Goal: Task Accomplishment & Management: Complete application form

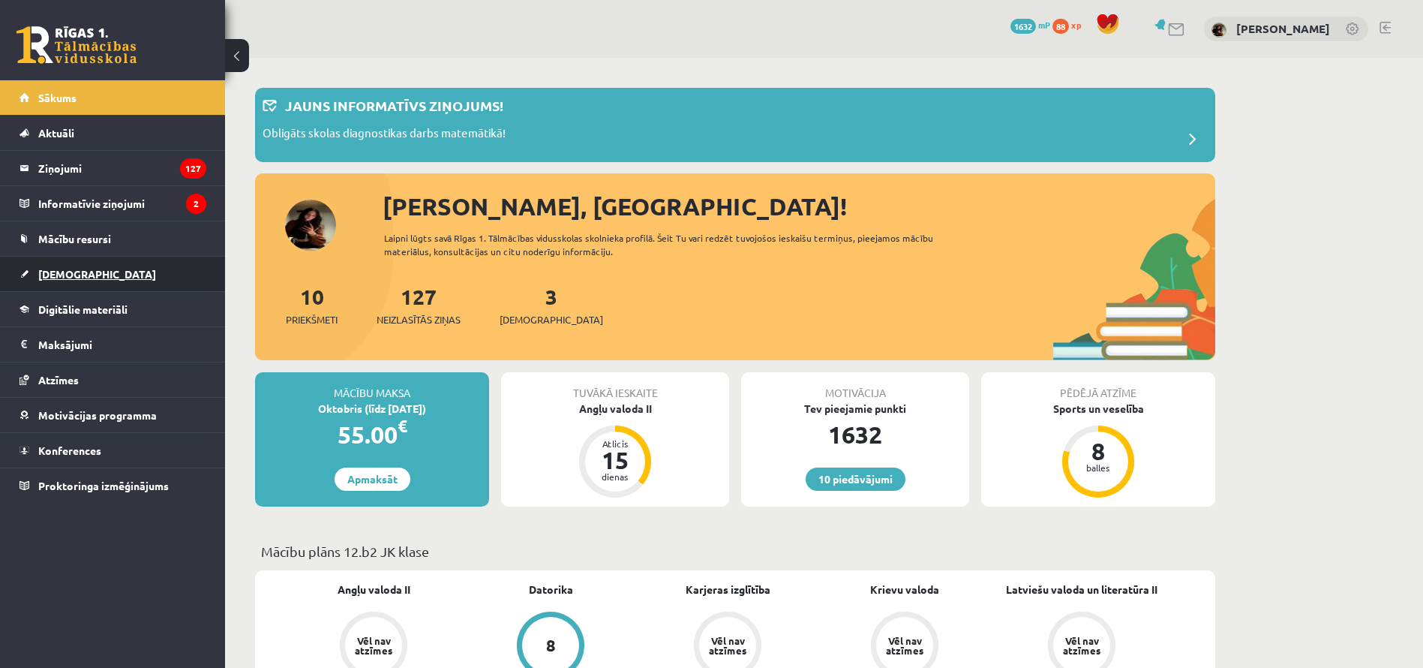
click at [55, 266] on link "[DEMOGRAPHIC_DATA]" at bounding box center [113, 274] width 187 height 35
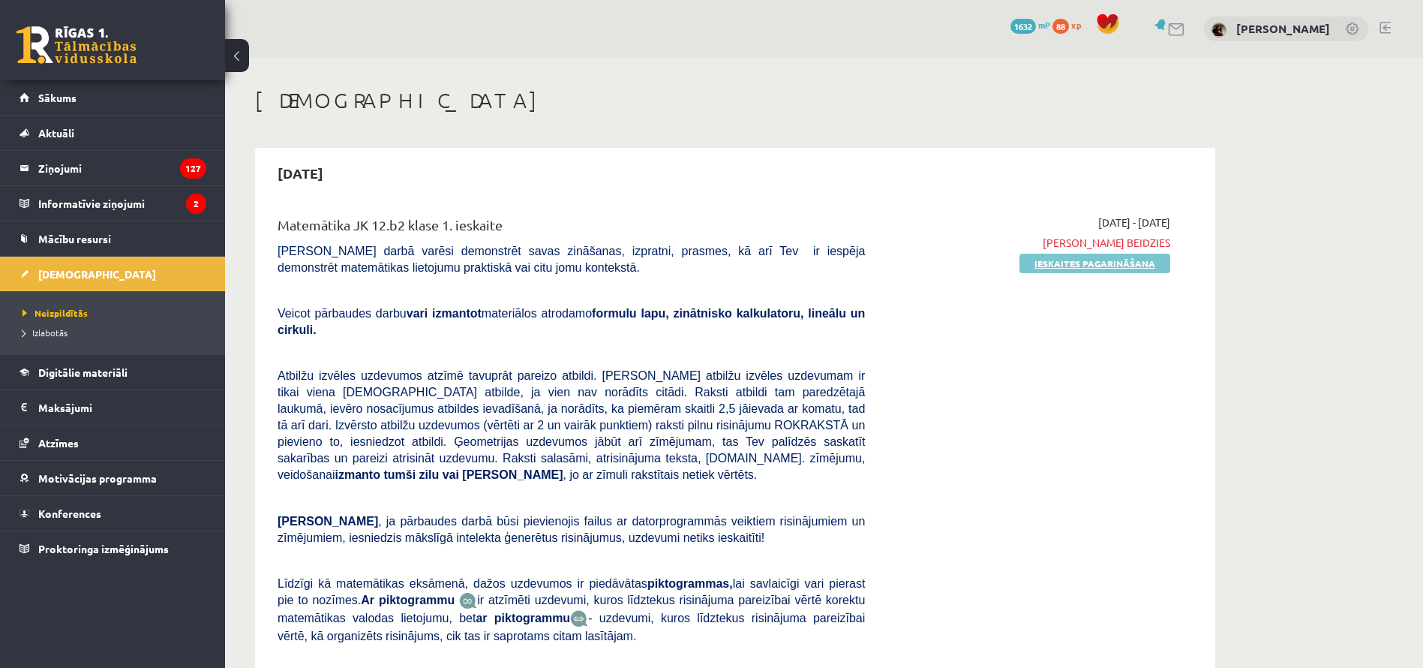
click at [1105, 267] on link "Ieskaites pagarināšana" at bounding box center [1095, 264] width 151 height 20
click at [1143, 264] on link "Pildīt ieskaiti" at bounding box center [1120, 264] width 101 height 20
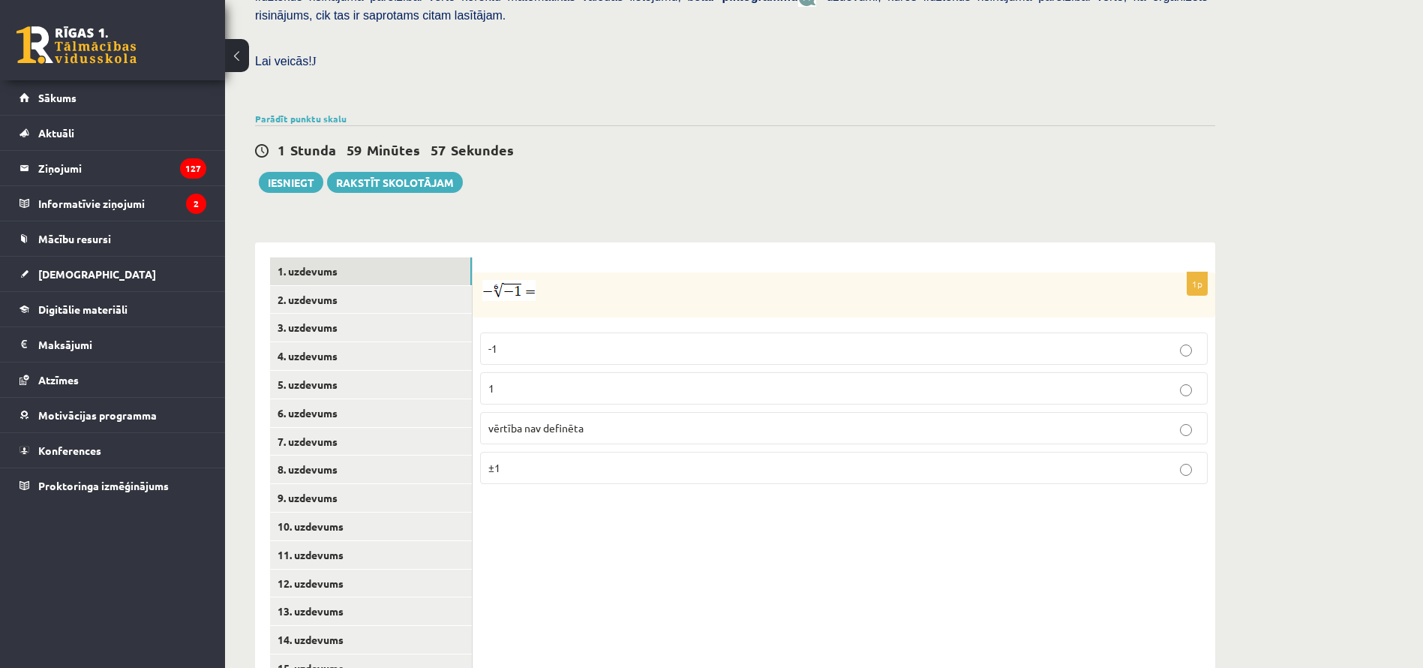
scroll to position [431, 0]
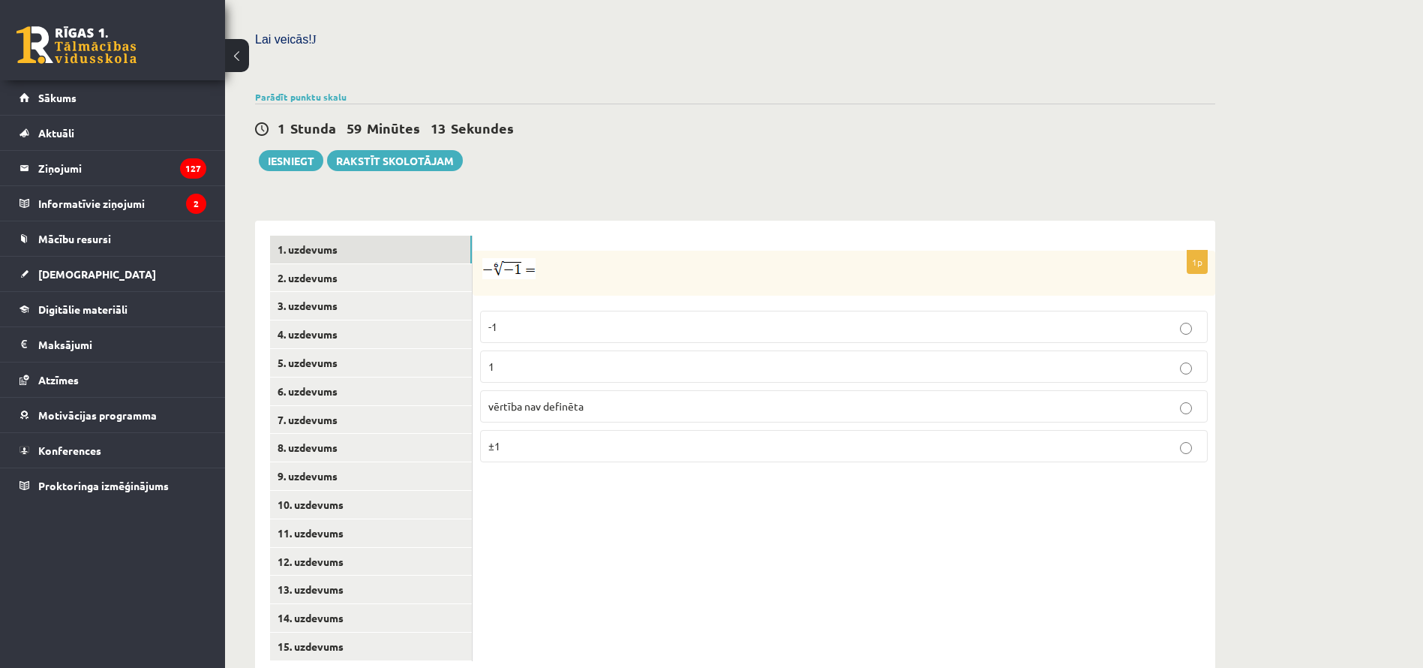
click at [674, 390] on label "vērtība nav definēta" at bounding box center [844, 406] width 728 height 32
click at [335, 264] on link "2. uzdevums" at bounding box center [371, 278] width 202 height 28
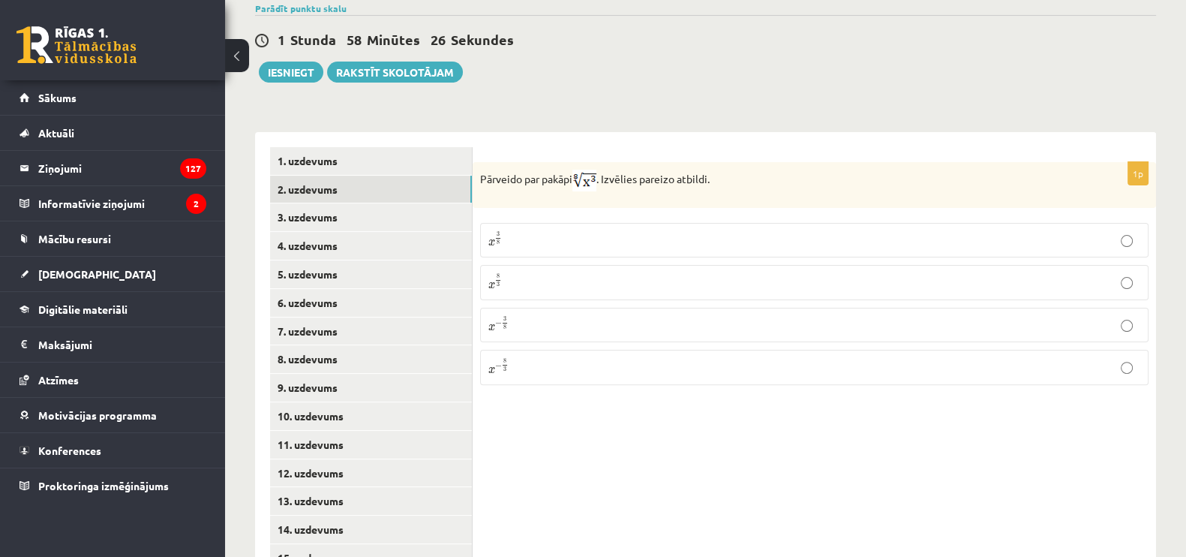
scroll to position [536, 0]
click at [371, 203] on link "3. uzdevums" at bounding box center [371, 217] width 202 height 28
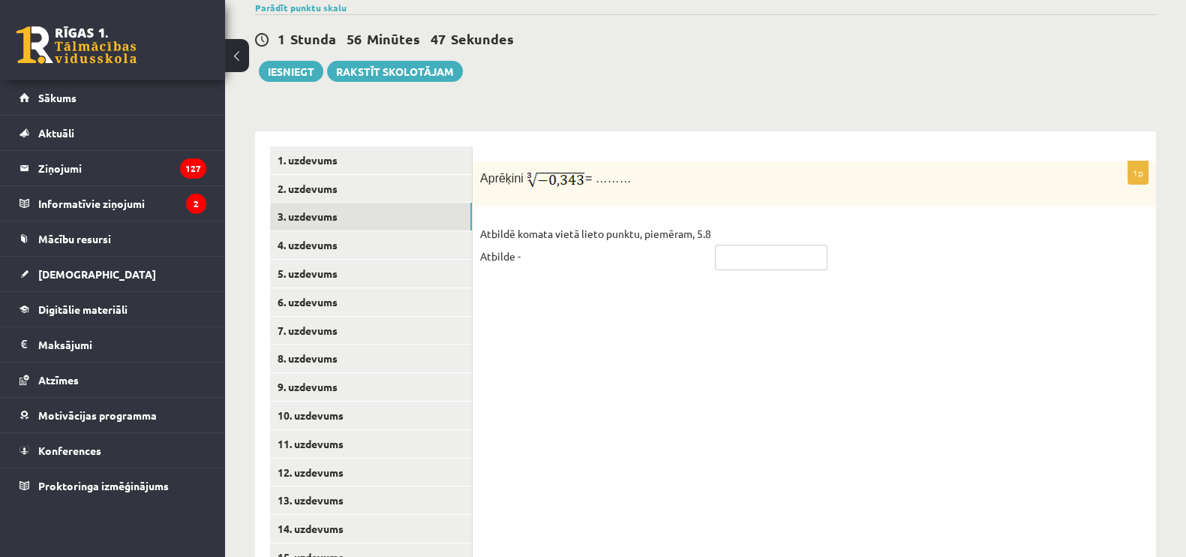
click at [768, 245] on input "text" at bounding box center [771, 258] width 113 height 26
type input "*"
type input "****"
click at [377, 231] on link "4. uzdevums" at bounding box center [371, 245] width 202 height 28
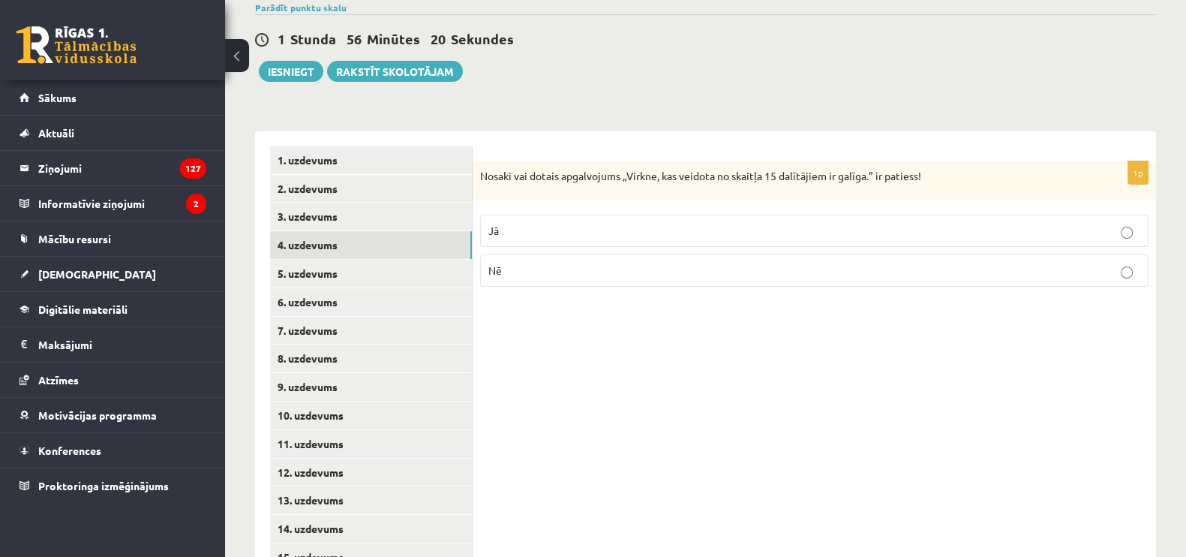
click at [530, 215] on label "Jā" at bounding box center [814, 231] width 669 height 32
click at [541, 263] on p "Nē" at bounding box center [814, 271] width 652 height 16
click at [329, 260] on link "5. uzdevums" at bounding box center [371, 274] width 202 height 28
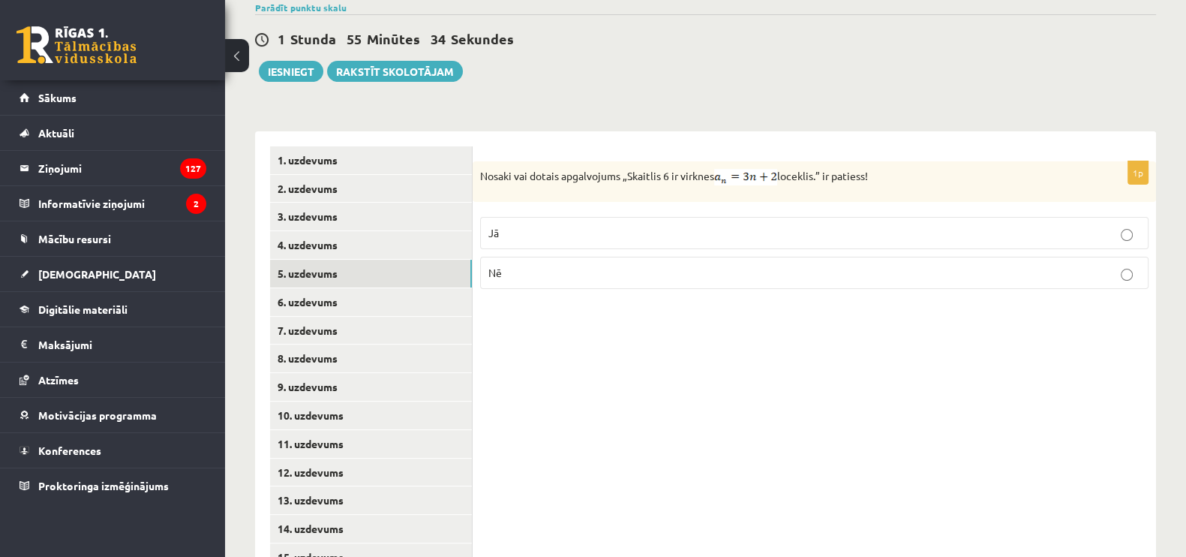
click at [532, 257] on label "Nē" at bounding box center [814, 273] width 669 height 32
click at [390, 288] on link "6. uzdevums" at bounding box center [371, 302] width 202 height 28
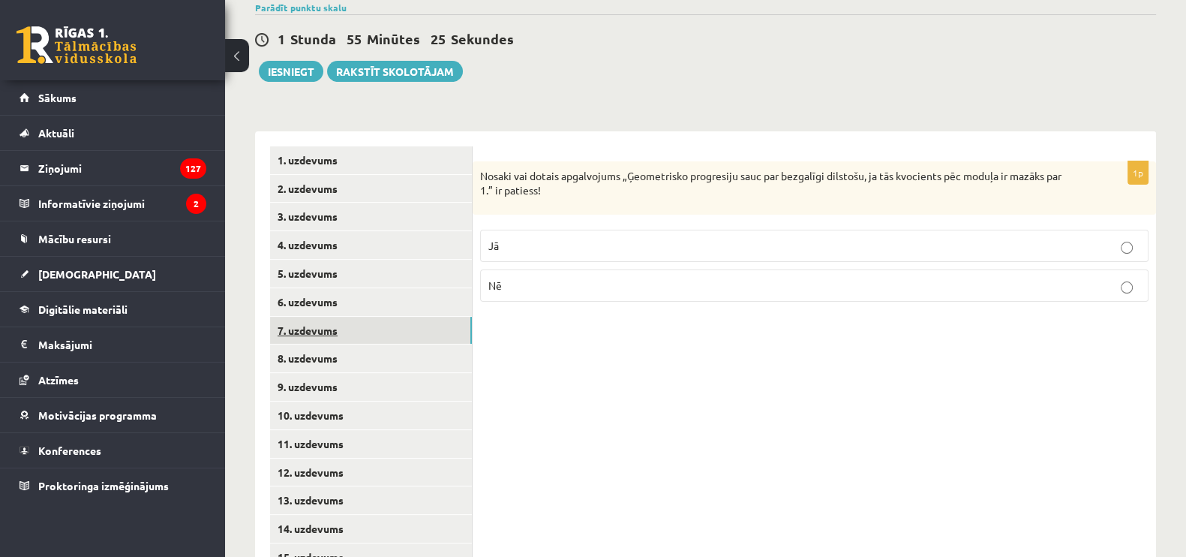
click at [372, 317] on link "7. uzdevums" at bounding box center [371, 331] width 202 height 28
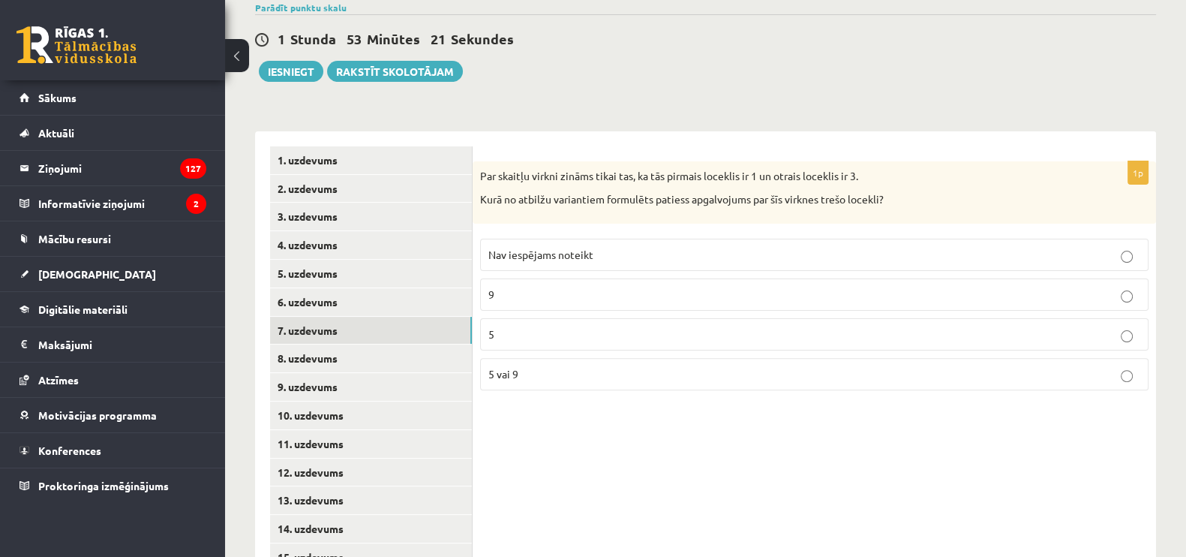
click at [521, 366] on p "5 vai 9" at bounding box center [814, 374] width 652 height 16
click at [381, 344] on link "8. uzdevums" at bounding box center [371, 358] width 202 height 28
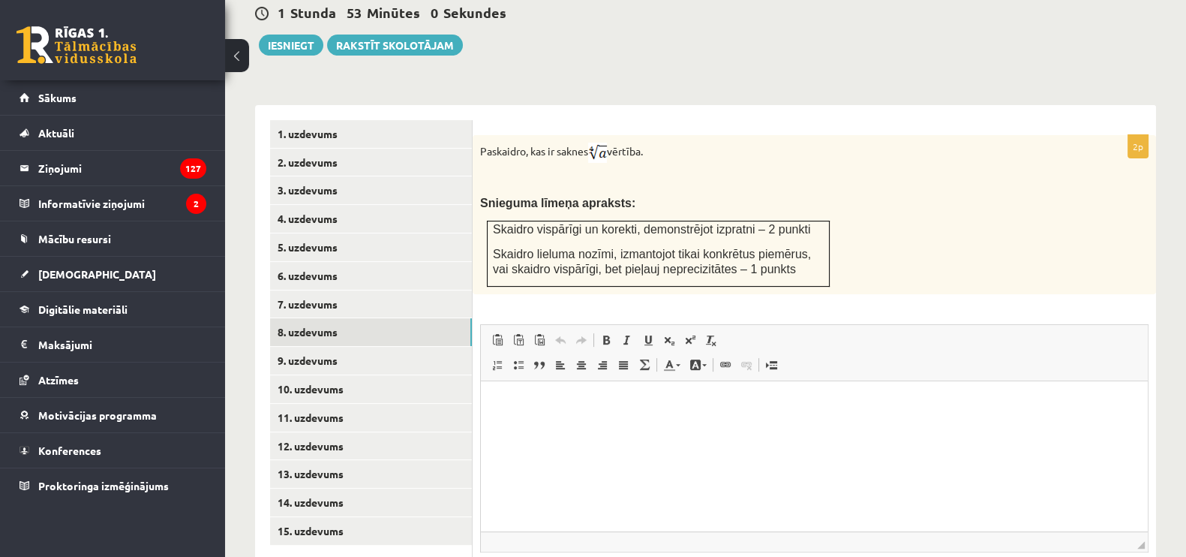
scroll to position [566, 0]
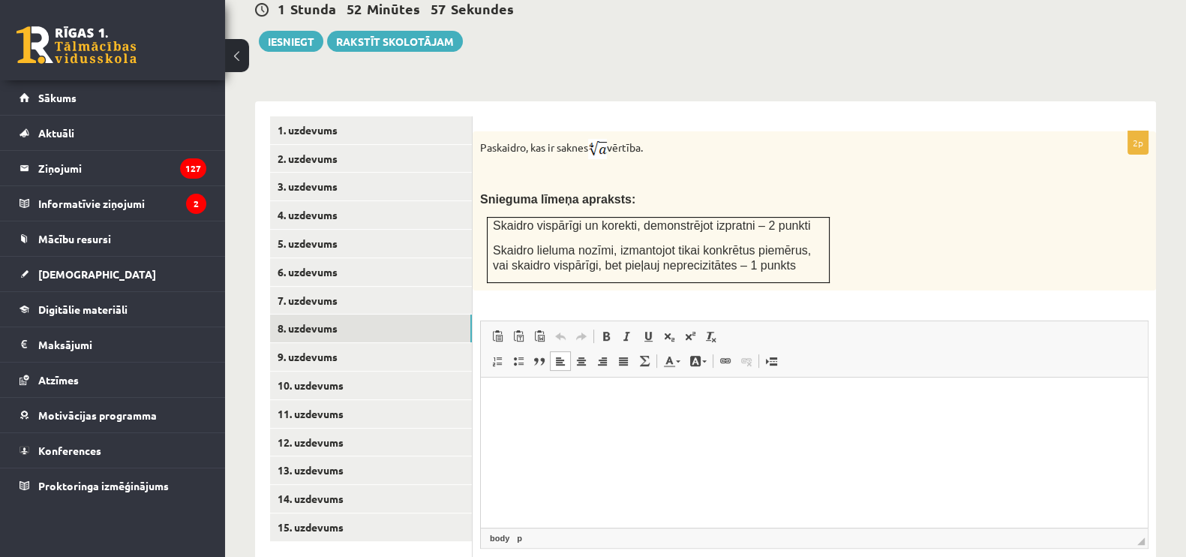
click at [740, 422] on html at bounding box center [814, 400] width 667 height 46
click at [349, 343] on link "9. uzdevums" at bounding box center [371, 357] width 202 height 28
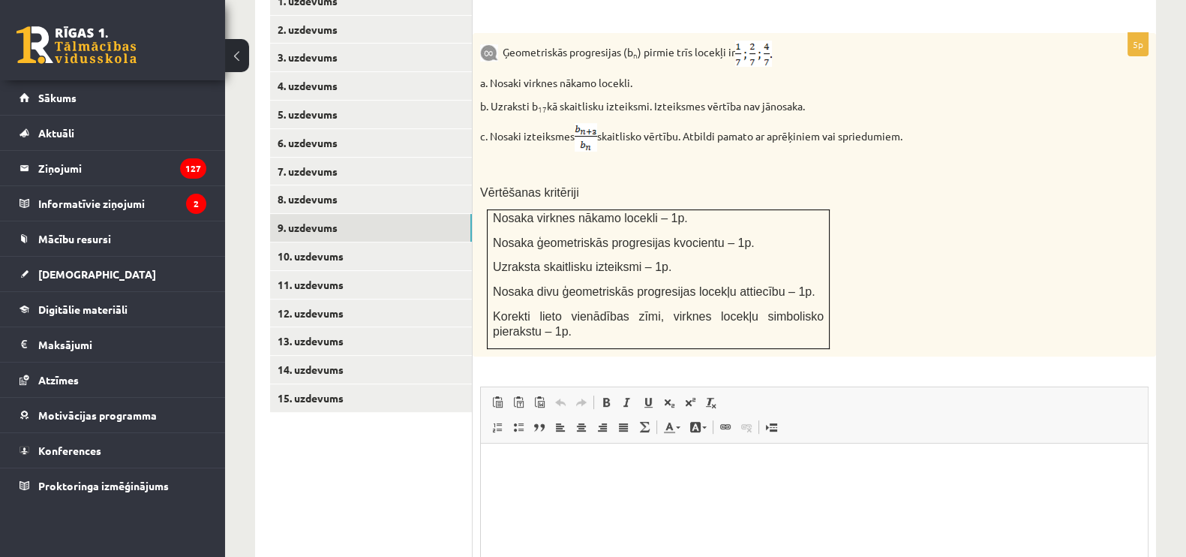
scroll to position [713, 0]
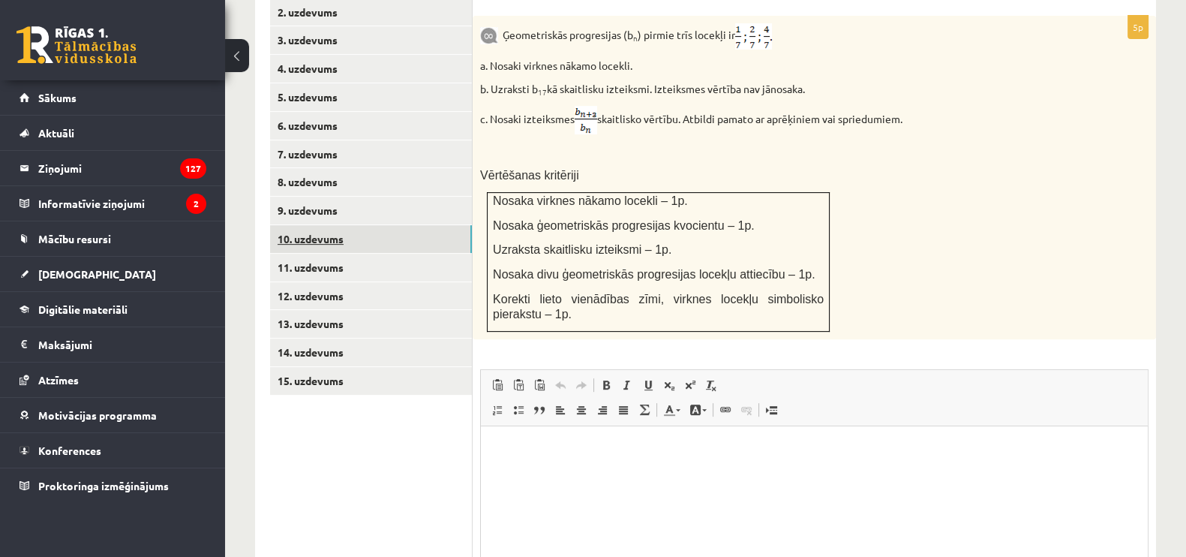
click at [315, 225] on link "10. uzdevums" at bounding box center [371, 239] width 202 height 28
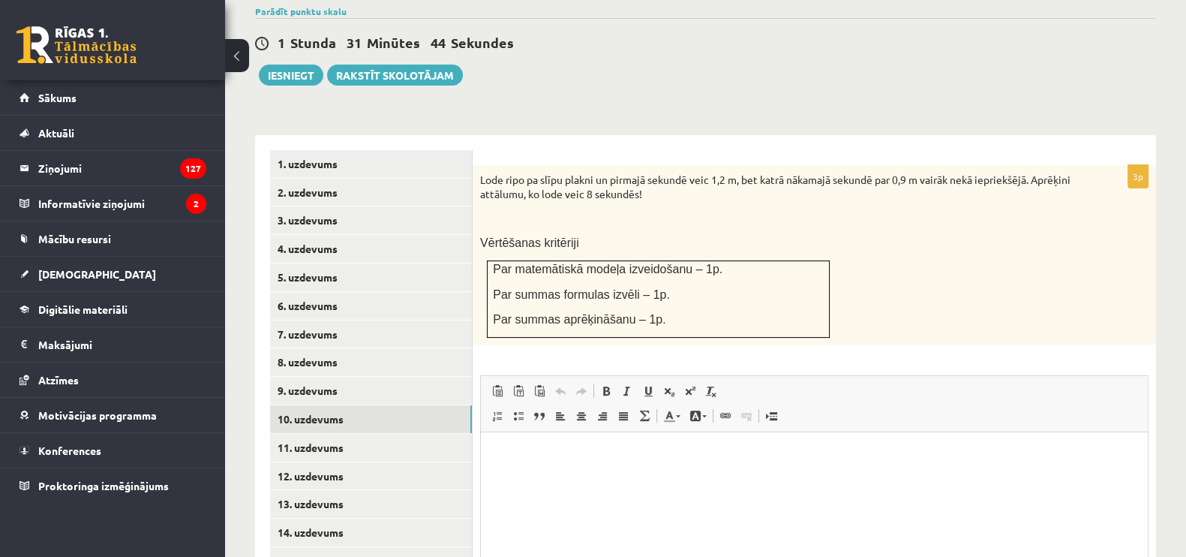
scroll to position [533, 0]
click at [341, 434] on link "11. uzdevums" at bounding box center [371, 448] width 202 height 28
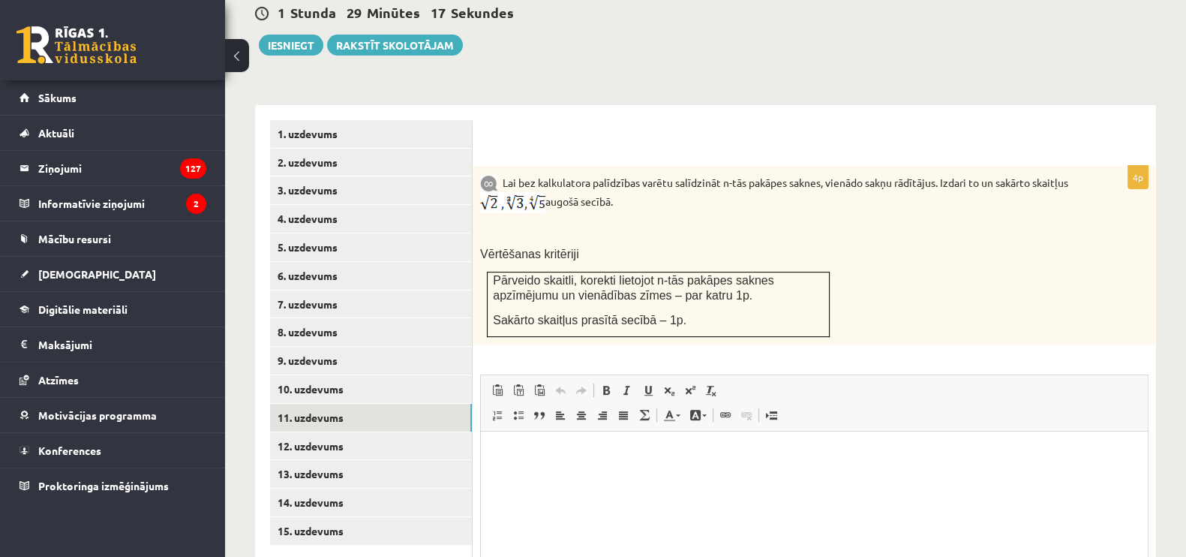
scroll to position [0, 0]
click at [345, 432] on link "12. uzdevums" at bounding box center [371, 446] width 202 height 28
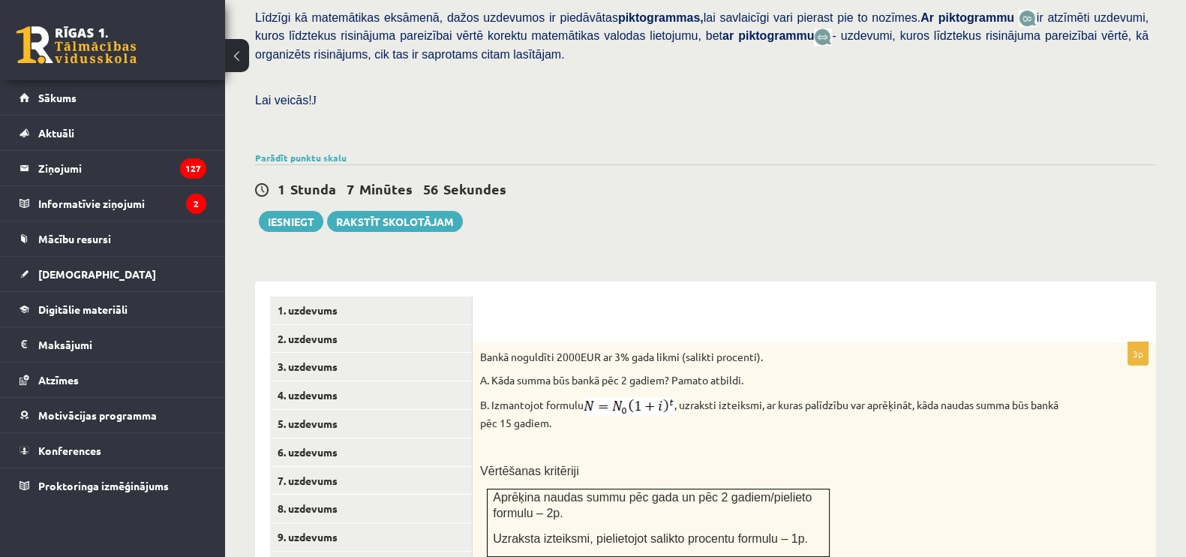
scroll to position [641, 0]
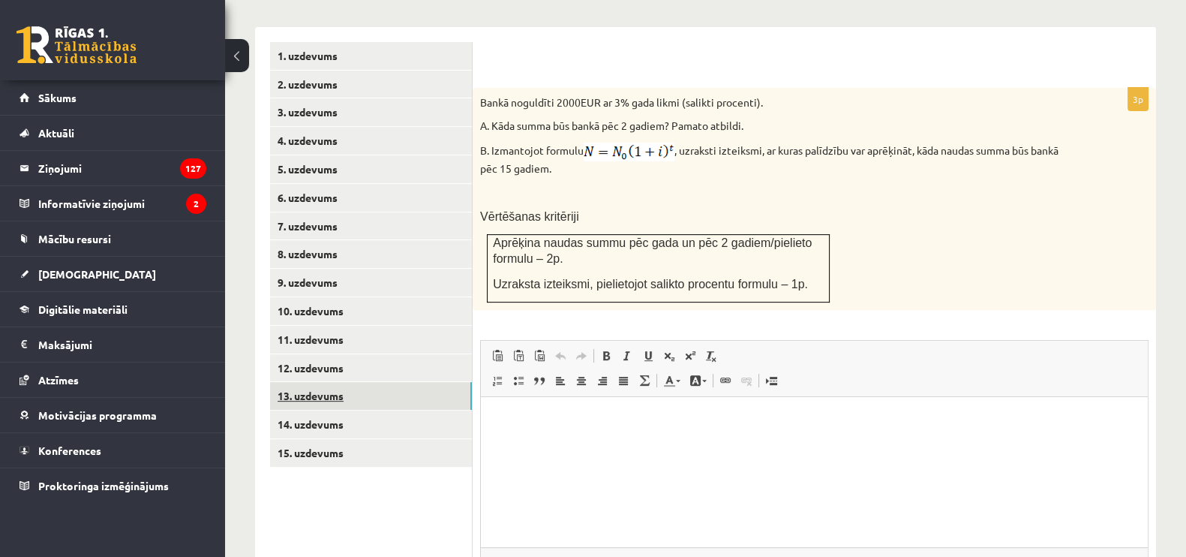
click at [307, 382] on link "13. uzdevums" at bounding box center [371, 396] width 202 height 28
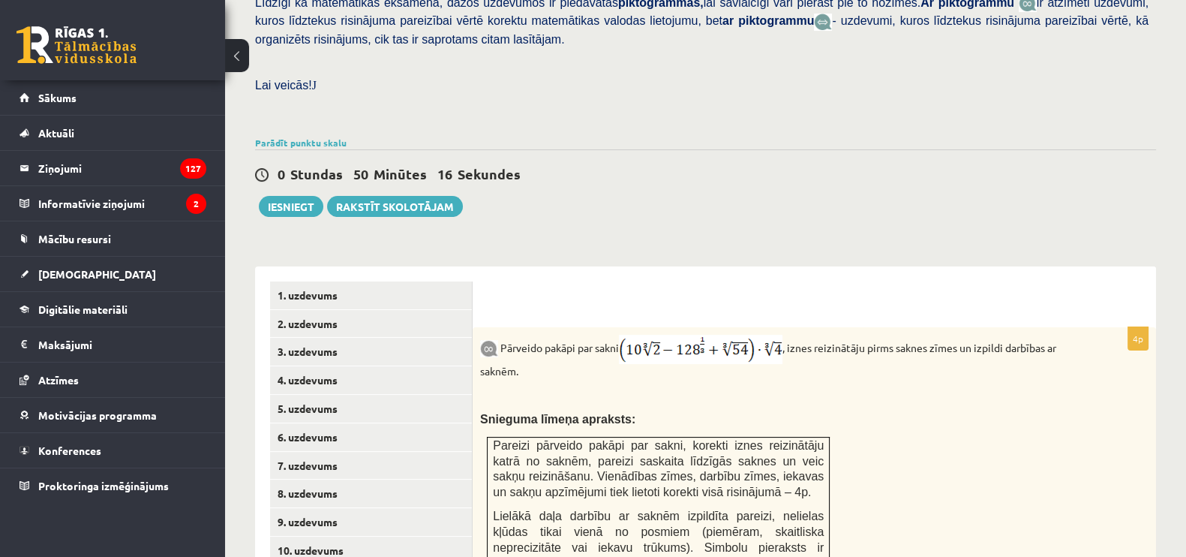
scroll to position [669, 0]
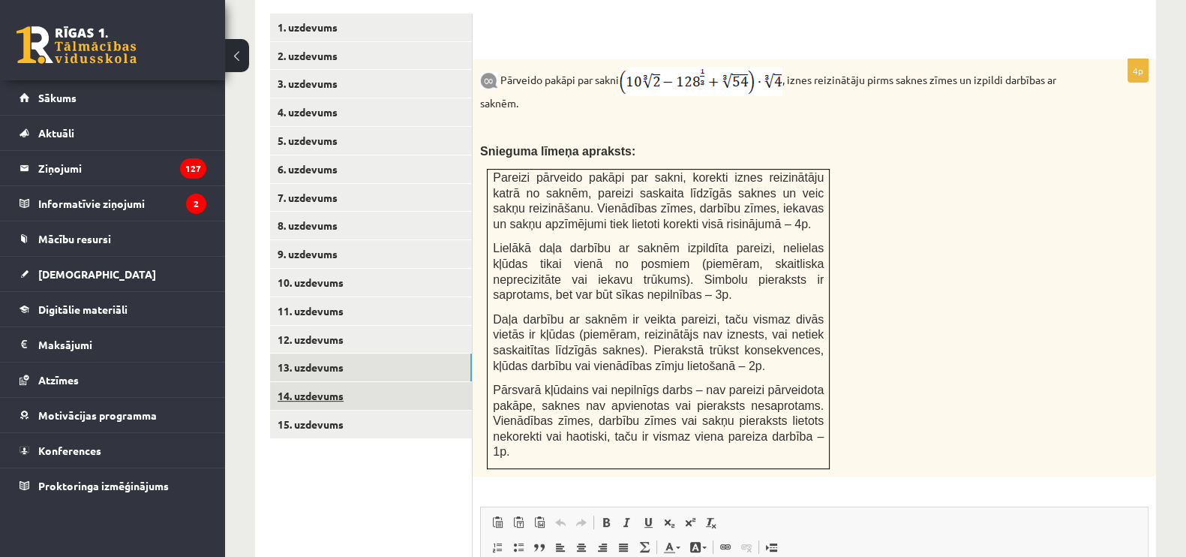
click at [381, 382] on link "14. uzdevums" at bounding box center [371, 396] width 202 height 28
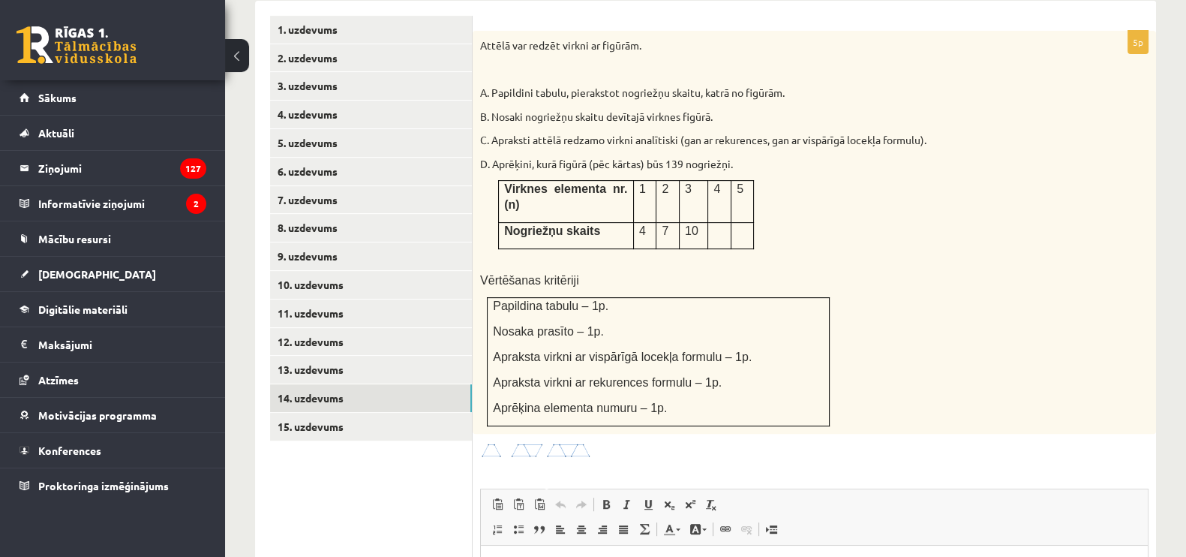
scroll to position [622, 0]
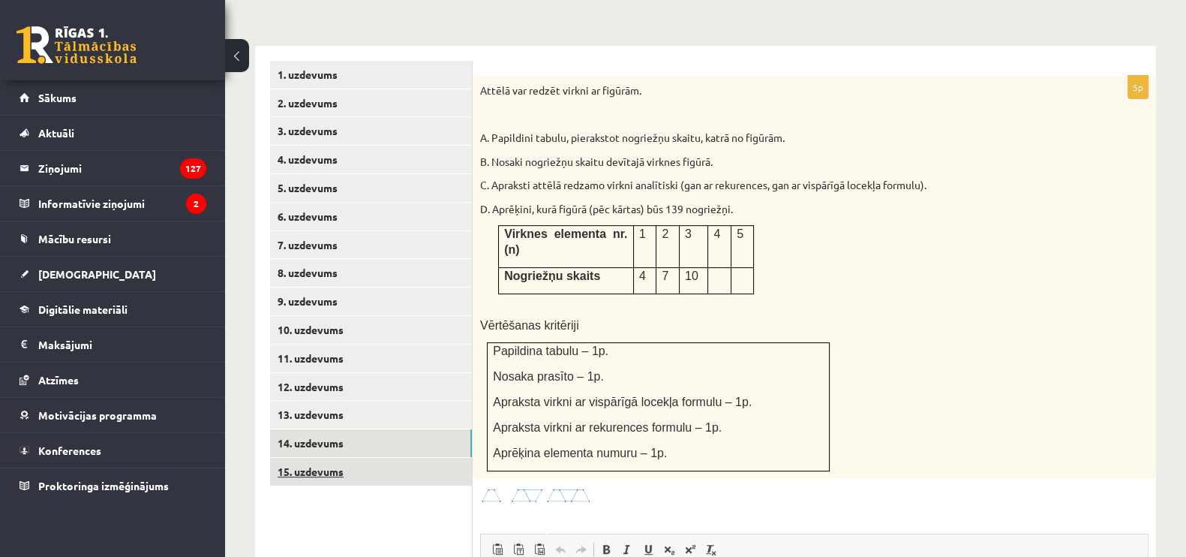
click at [323, 458] on link "15. uzdevums" at bounding box center [371, 472] width 202 height 28
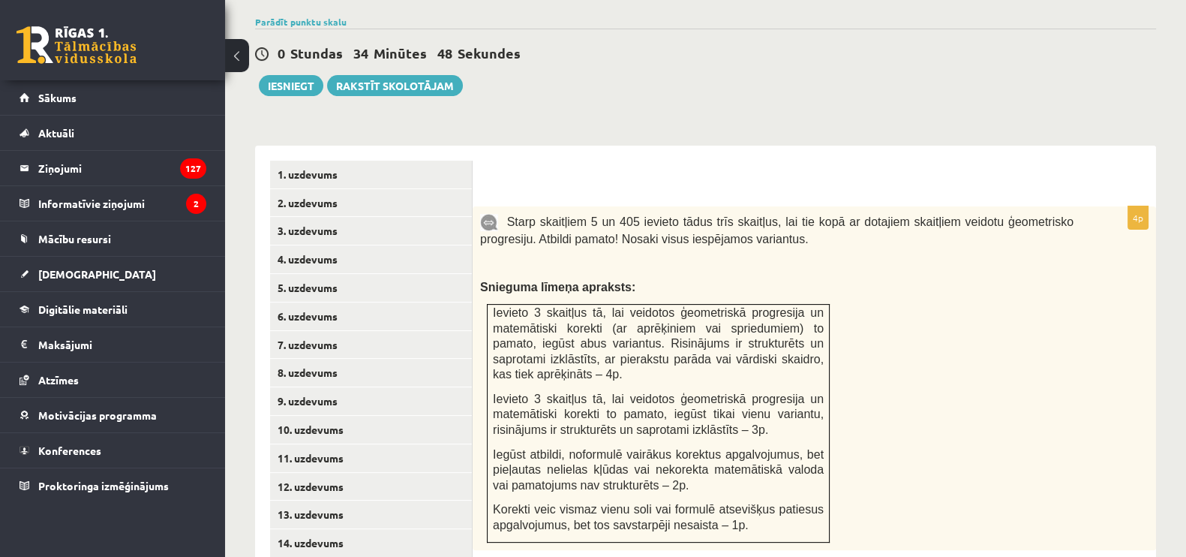
scroll to position [521, 0]
click at [379, 530] on link "14. uzdevums" at bounding box center [371, 544] width 202 height 28
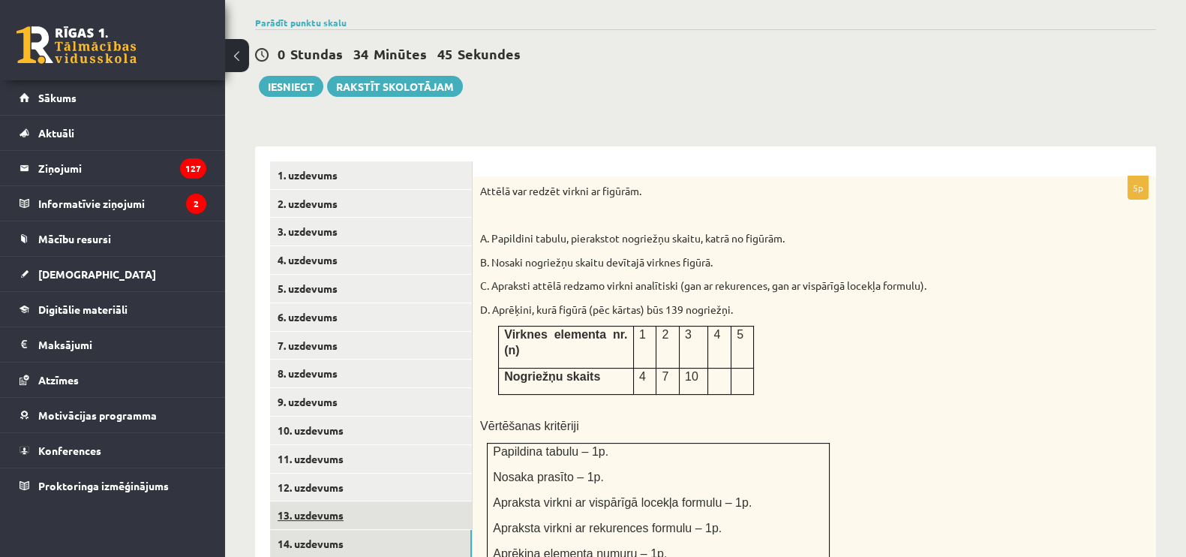
click at [358, 501] on link "13. uzdevums" at bounding box center [371, 515] width 202 height 28
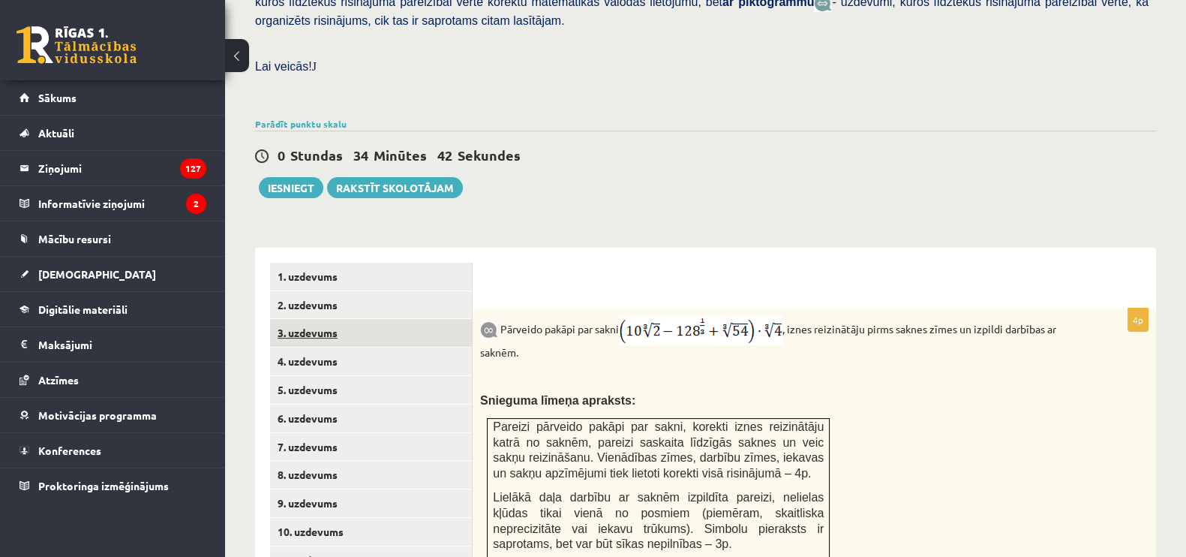
scroll to position [0, 0]
click at [345, 319] on link "3. uzdevums" at bounding box center [371, 333] width 202 height 28
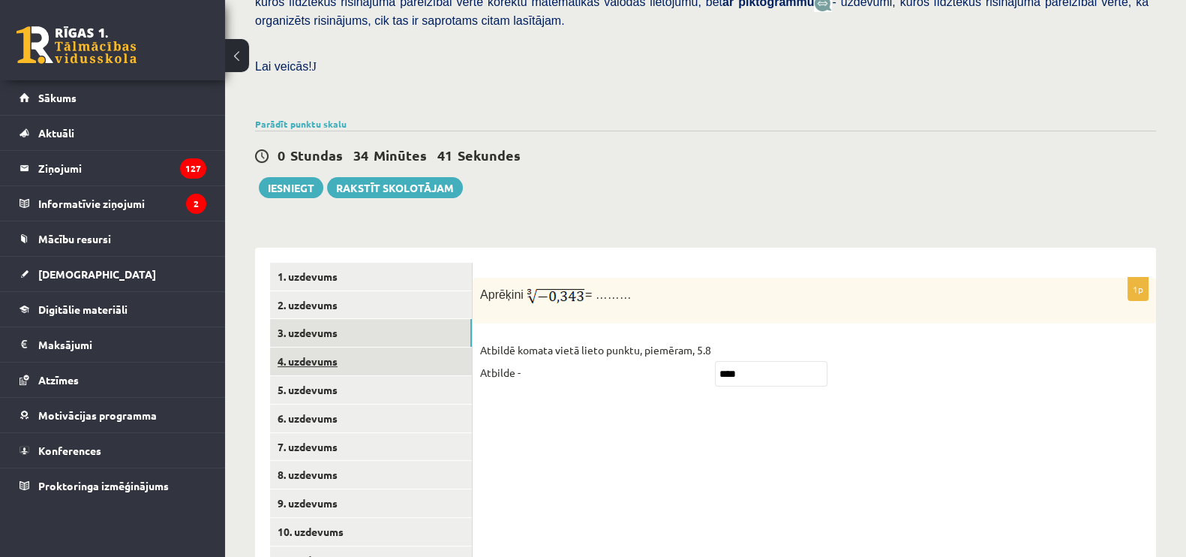
click at [359, 347] on link "4. uzdevums" at bounding box center [371, 361] width 202 height 28
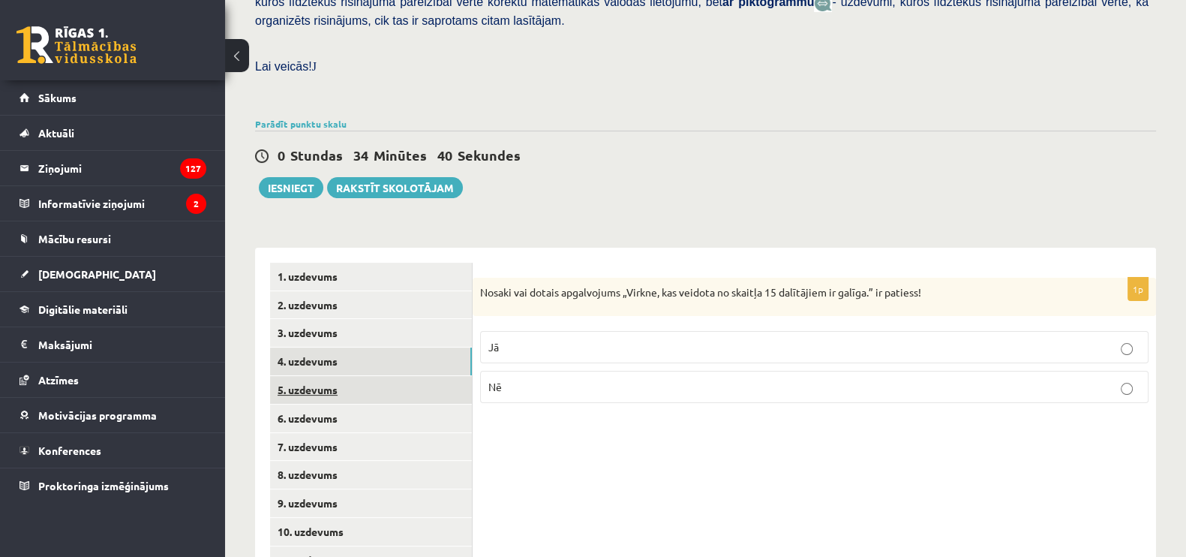
click at [352, 376] on link "5. uzdevums" at bounding box center [371, 390] width 202 height 28
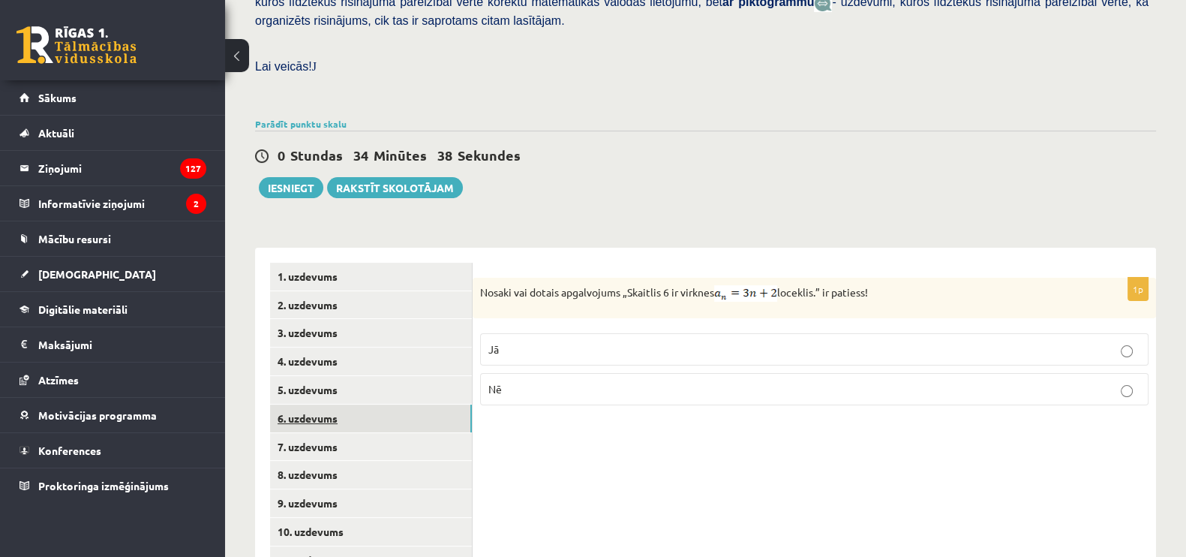
click at [352, 404] on link "6. uzdevums" at bounding box center [371, 418] width 202 height 28
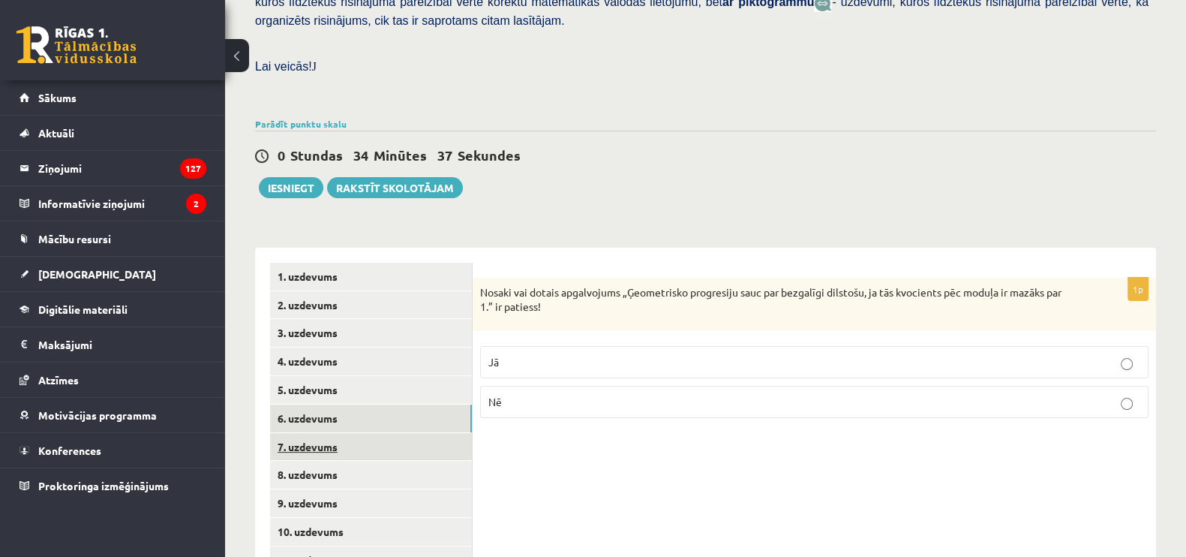
click at [349, 433] on link "7. uzdevums" at bounding box center [371, 447] width 202 height 28
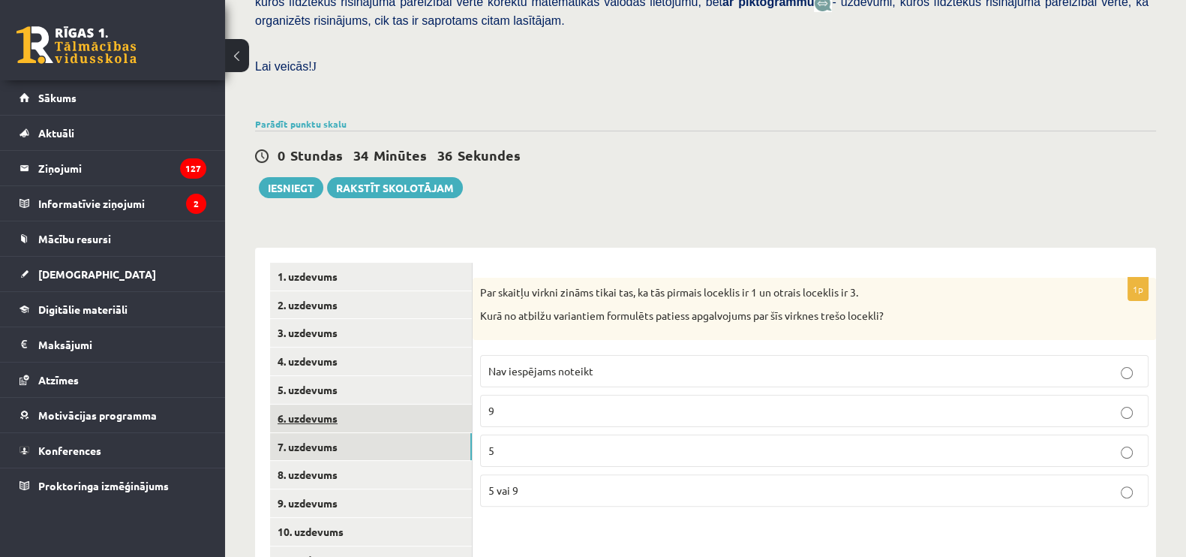
click at [341, 404] on link "6. uzdevums" at bounding box center [371, 418] width 202 height 28
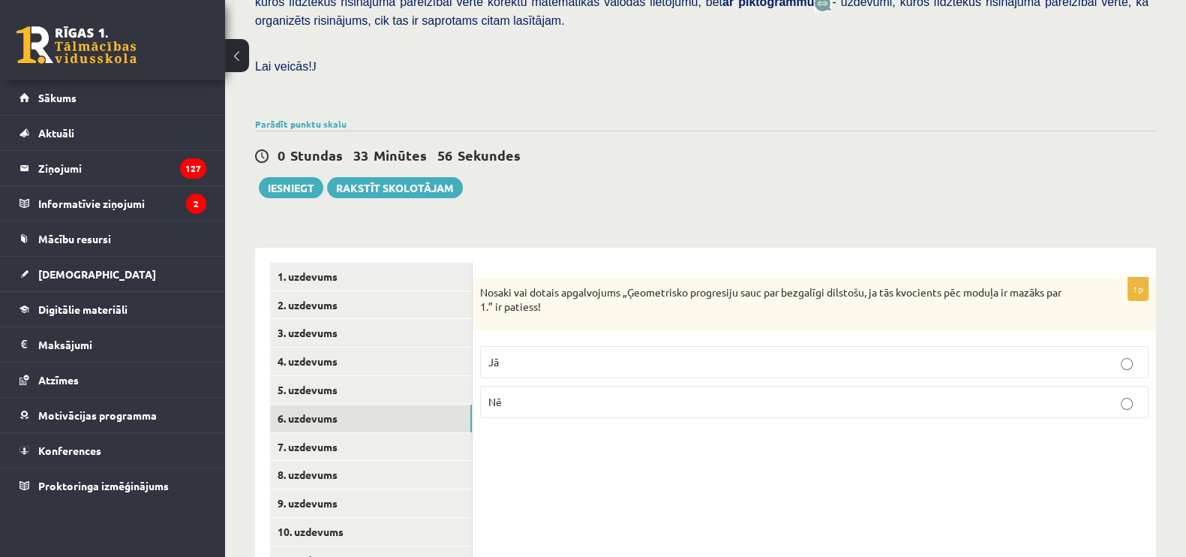
click at [525, 345] on fieldset "Jā Nē" at bounding box center [814, 380] width 669 height 84
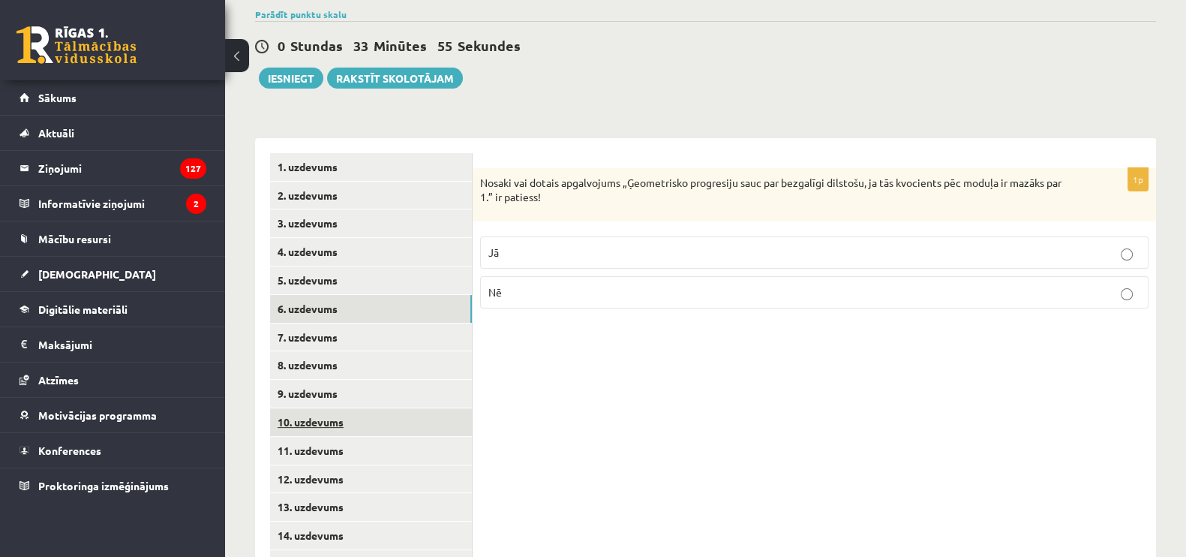
scroll to position [530, 0]
click at [548, 244] on p "Jā" at bounding box center [814, 252] width 652 height 16
click at [401, 323] on link "7. uzdevums" at bounding box center [371, 337] width 202 height 28
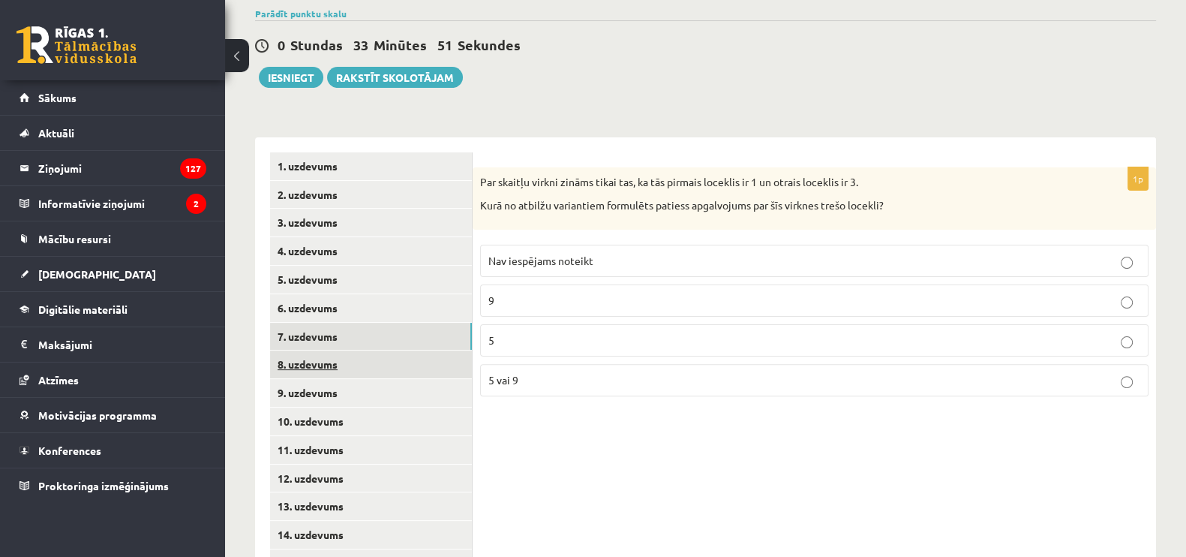
click at [388, 350] on link "8. uzdevums" at bounding box center [371, 364] width 202 height 28
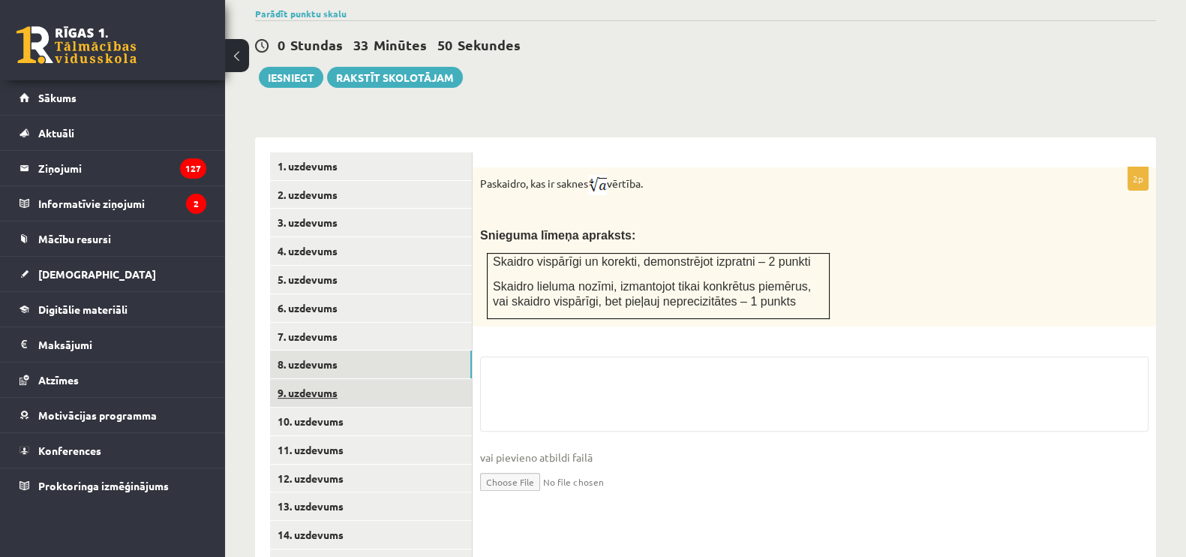
click at [383, 379] on link "9. uzdevums" at bounding box center [371, 393] width 202 height 28
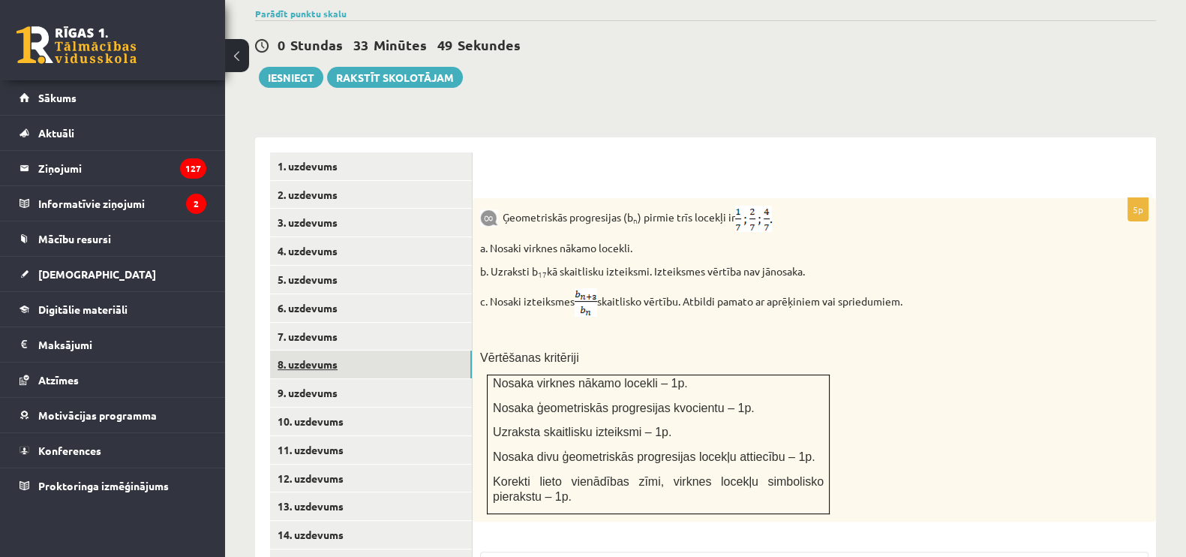
click at [374, 350] on link "8. uzdevums" at bounding box center [371, 364] width 202 height 28
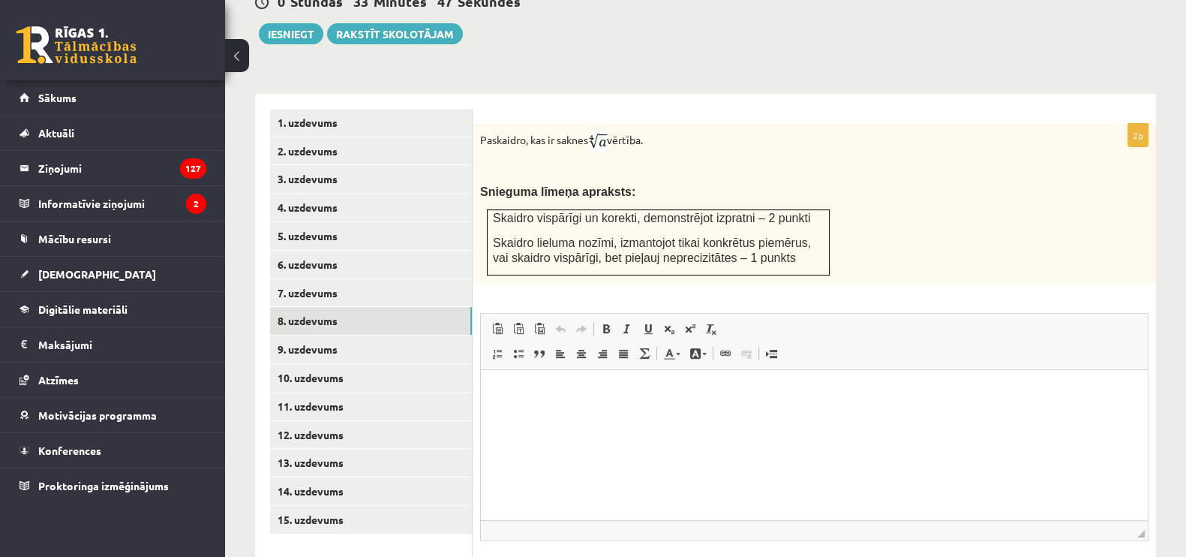
scroll to position [574, 0]
click at [702, 409] on html at bounding box center [814, 392] width 667 height 46
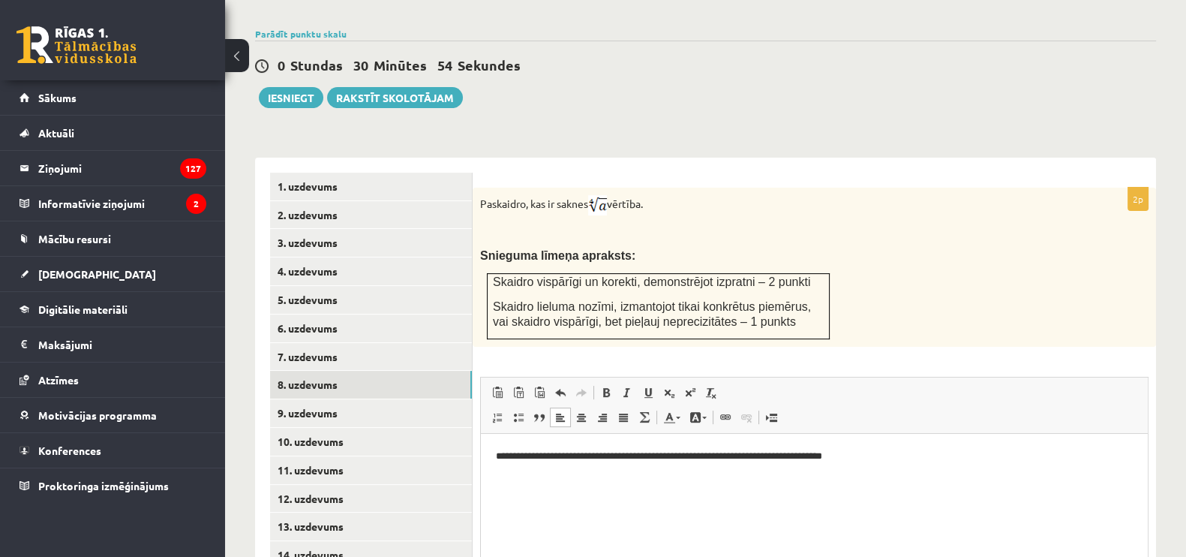
scroll to position [527, 0]
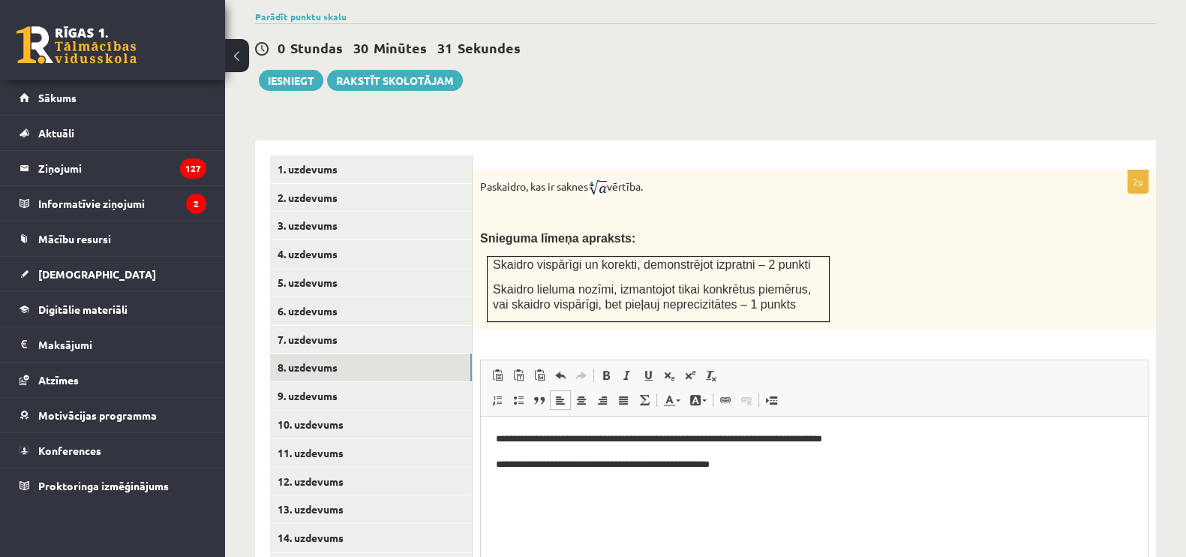
click at [635, 462] on p "**********" at bounding box center [814, 464] width 637 height 16
click at [677, 461] on p "**********" at bounding box center [814, 464] width 637 height 16
click at [529, 472] on html "**********" at bounding box center [814, 451] width 667 height 71
click at [499, 431] on p "**********" at bounding box center [814, 439] width 637 height 16
click at [500, 458] on p "**********" at bounding box center [814, 464] width 637 height 16
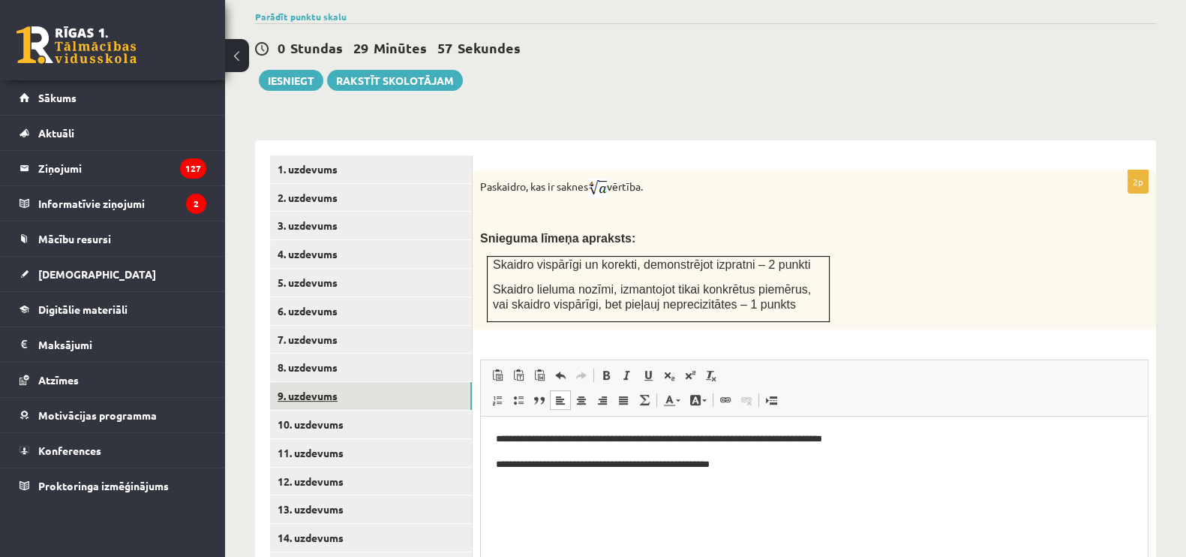
click at [331, 382] on link "9. uzdevums" at bounding box center [371, 396] width 202 height 28
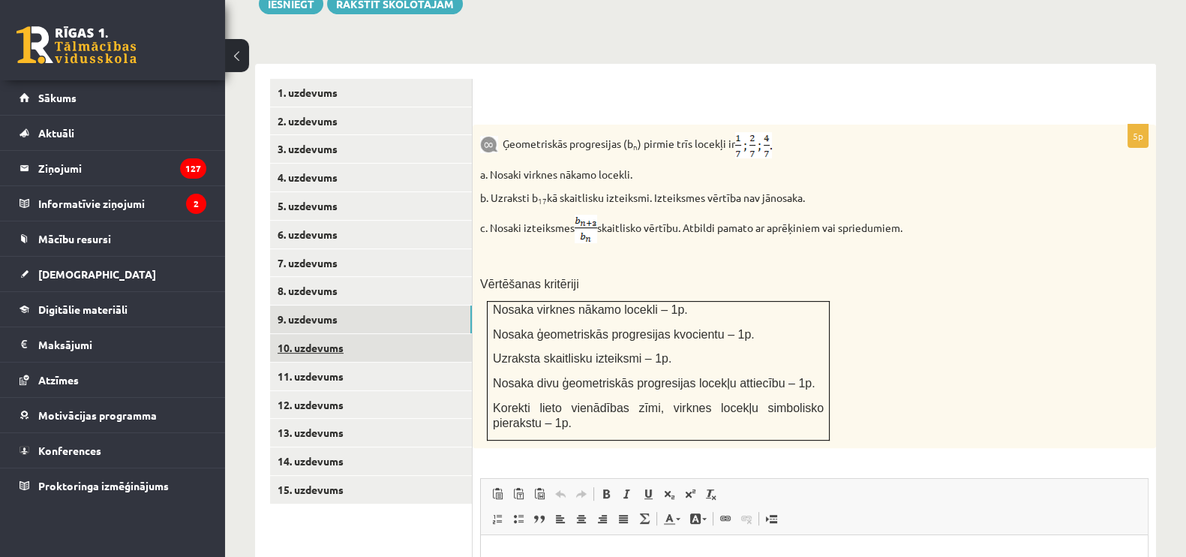
scroll to position [0, 0]
click at [314, 419] on link "13. uzdevums" at bounding box center [371, 433] width 202 height 28
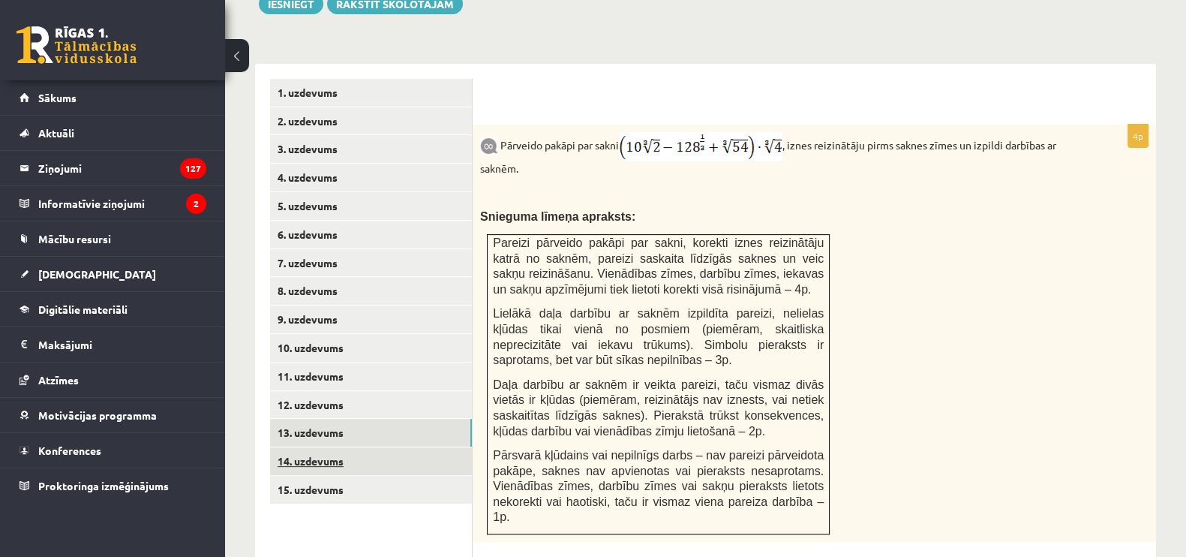
click at [330, 447] on link "14. uzdevums" at bounding box center [371, 461] width 202 height 28
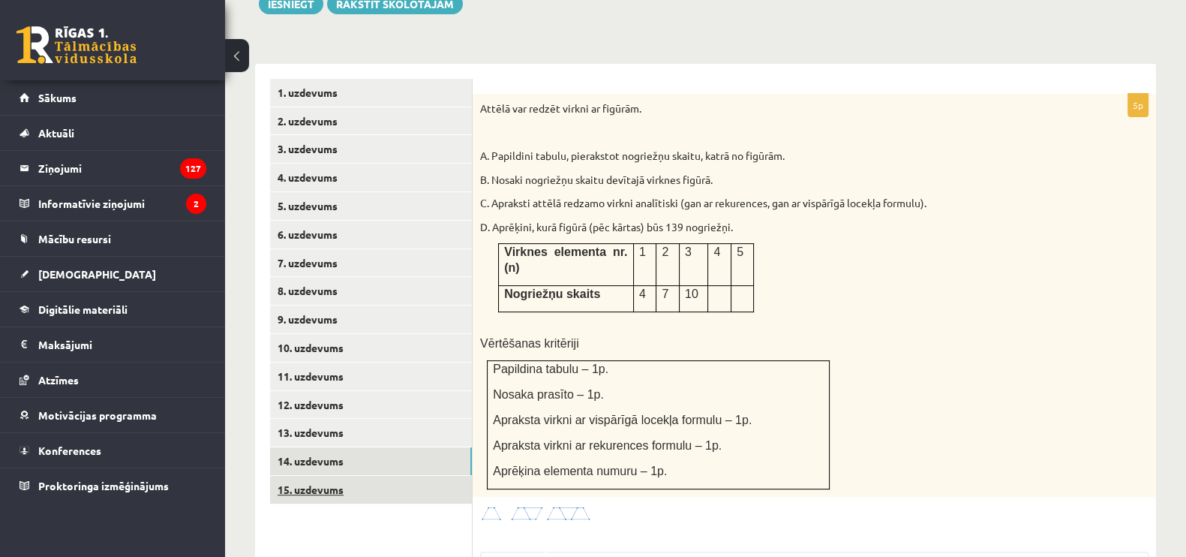
click at [330, 476] on link "15. uzdevums" at bounding box center [371, 490] width 202 height 28
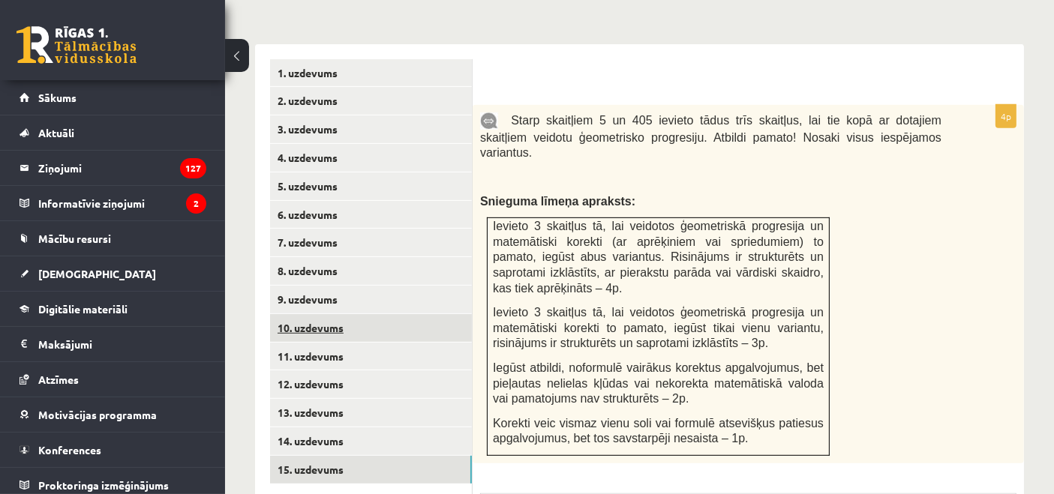
scroll to position [683, 0]
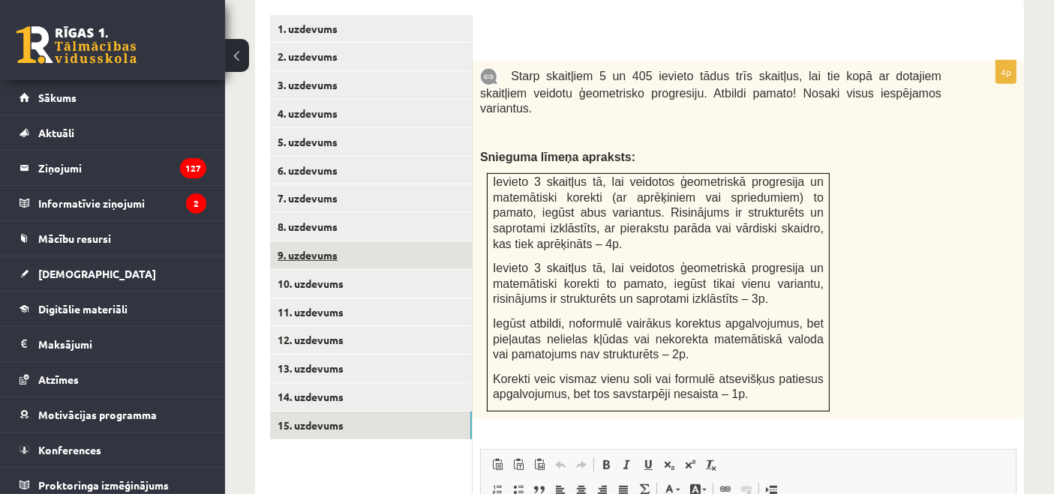
click at [323, 246] on link "9. uzdevums" at bounding box center [371, 256] width 202 height 28
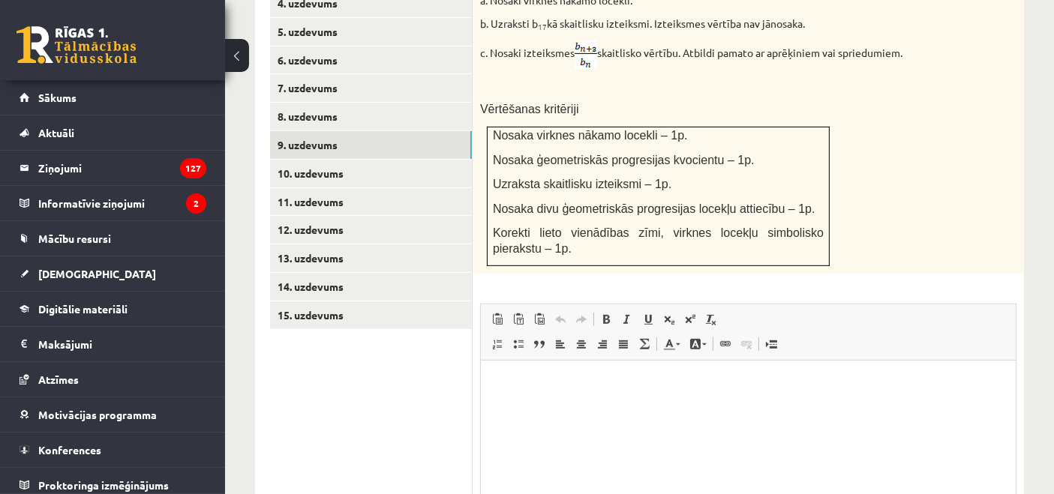
scroll to position [942, 0]
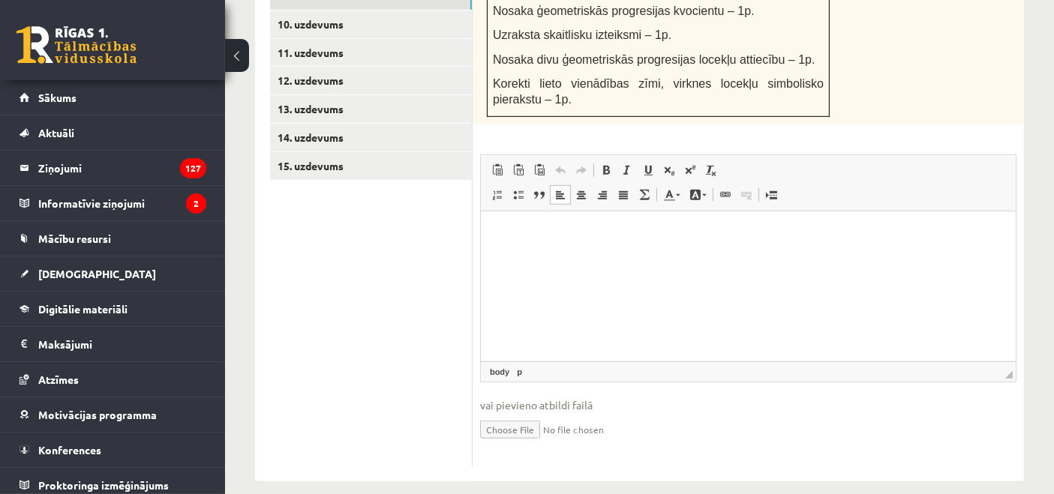
click at [570, 244] on html at bounding box center [747, 234] width 535 height 46
click at [571, 244] on html "**********" at bounding box center [747, 234] width 535 height 46
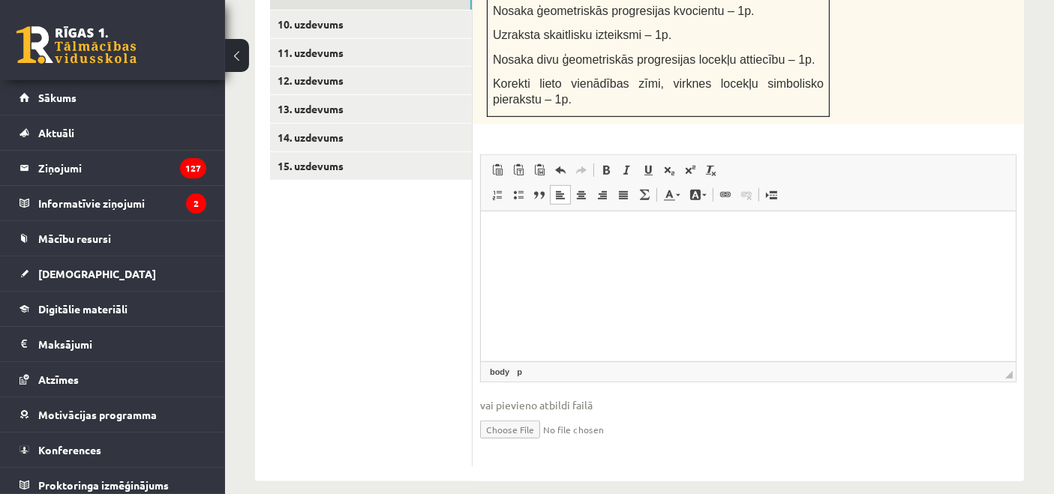
click at [494, 413] on input "file" at bounding box center [748, 428] width 536 height 31
type input "**********"
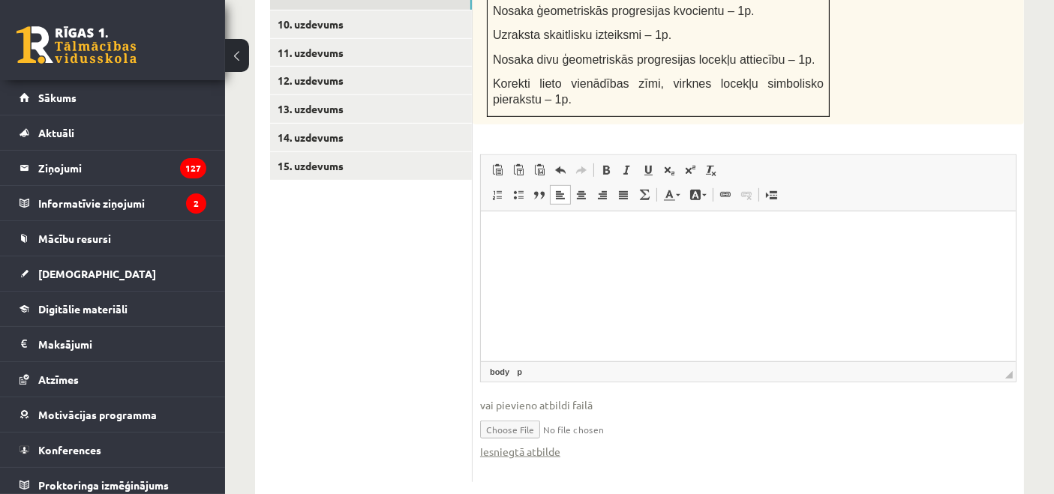
click at [572, 257] on html at bounding box center [747, 234] width 535 height 46
click at [543, 444] on link "Iesniegtā atbilde" at bounding box center [520, 452] width 80 height 16
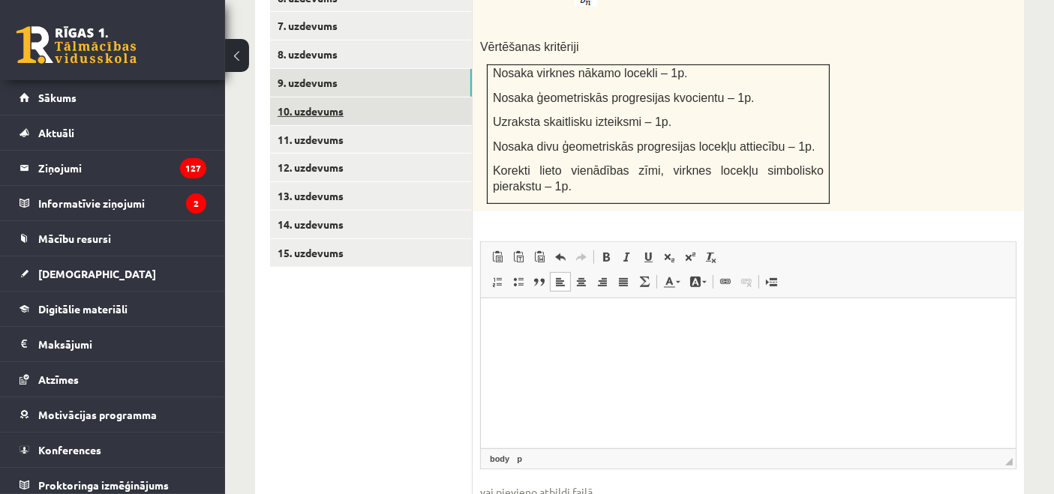
click at [315, 106] on link "10. uzdevums" at bounding box center [371, 112] width 202 height 28
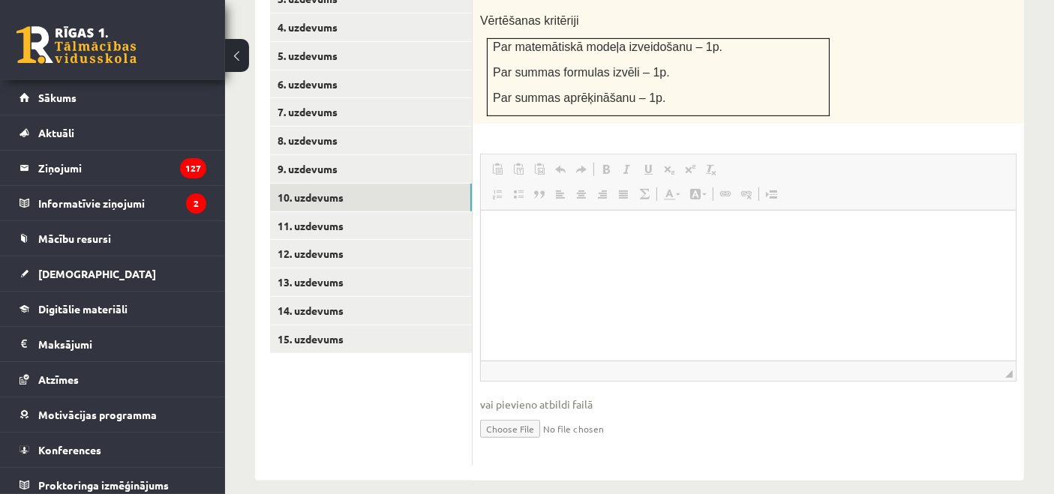
scroll to position [0, 0]
click at [501, 413] on input "file" at bounding box center [748, 428] width 536 height 31
type input "**********"
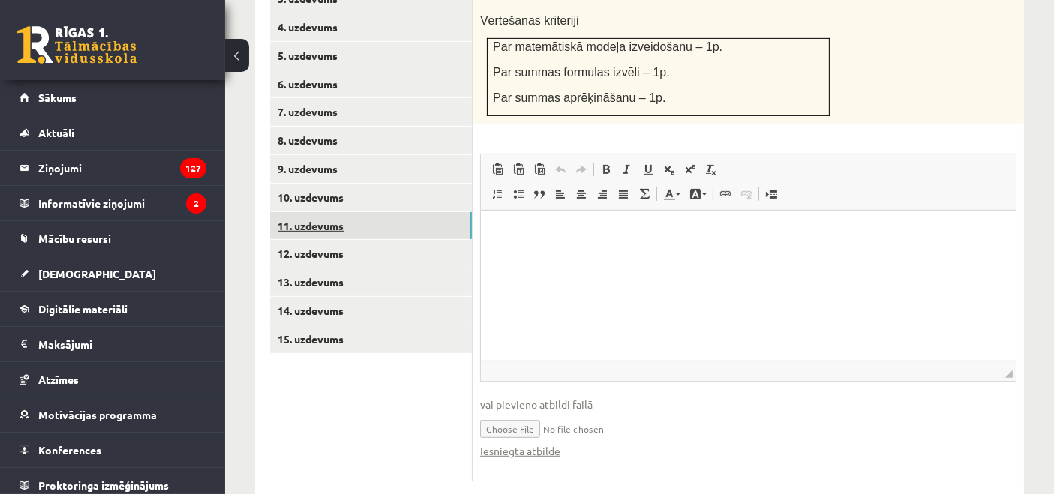
click at [317, 216] on link "11. uzdevums" at bounding box center [371, 226] width 202 height 28
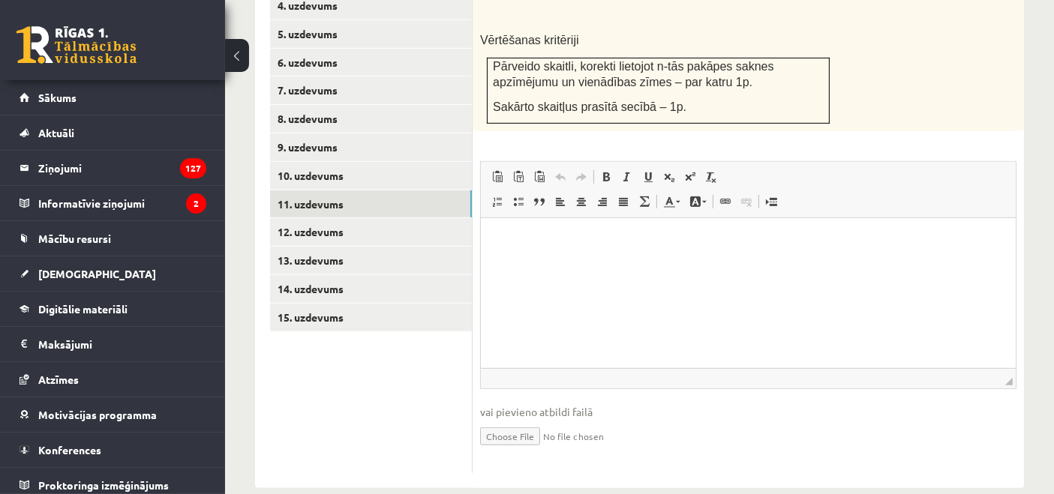
scroll to position [797, 0]
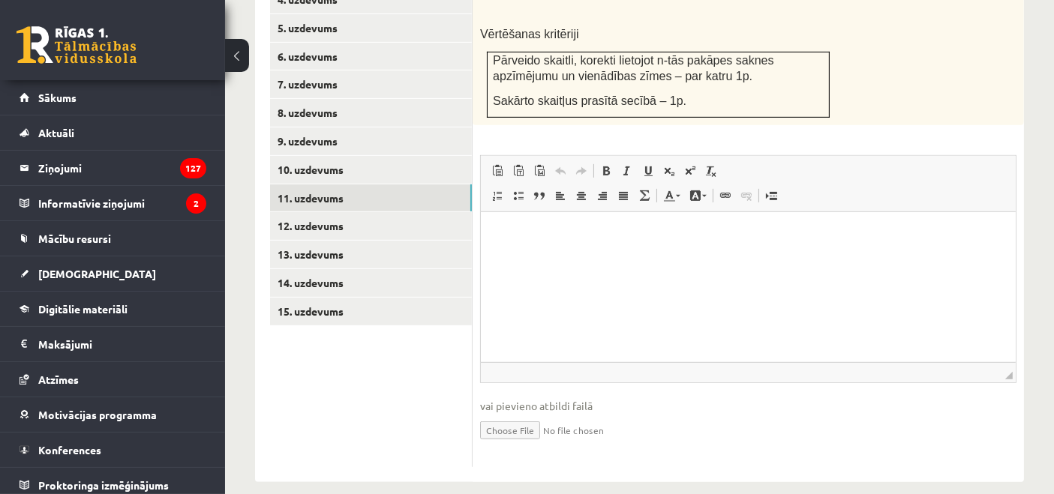
click at [508, 414] on input "file" at bounding box center [748, 429] width 536 height 31
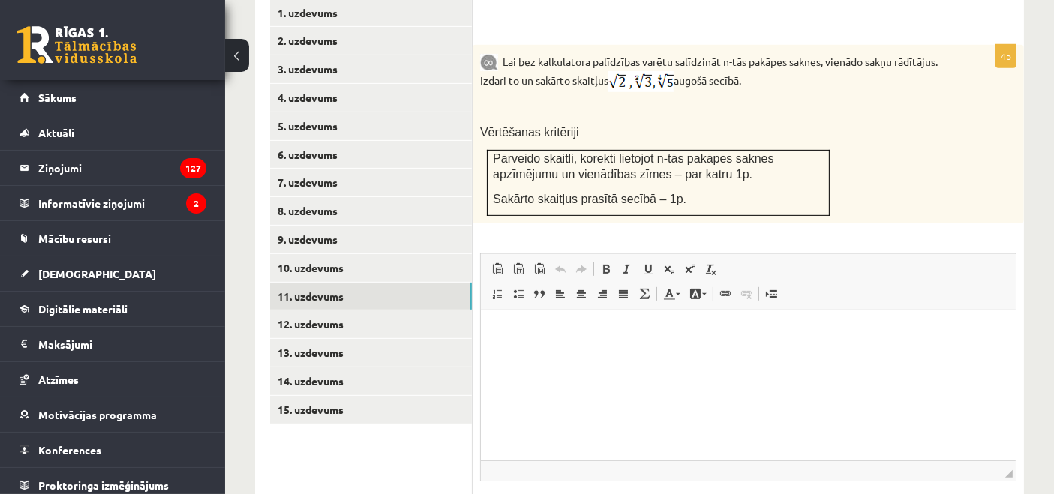
scroll to position [812, 0]
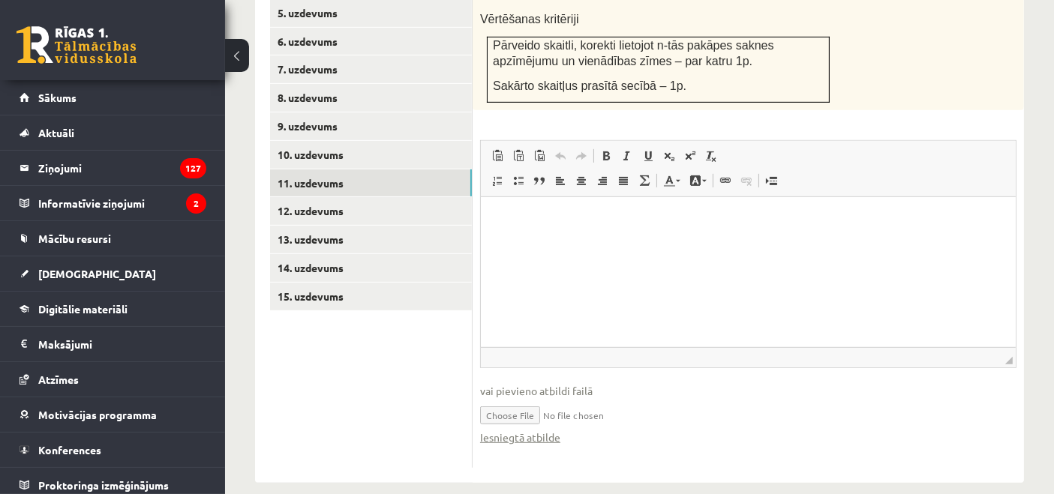
click at [542, 399] on input "file" at bounding box center [748, 414] width 536 height 31
type input "**********"
click at [320, 204] on link "12. uzdevums" at bounding box center [371, 211] width 202 height 28
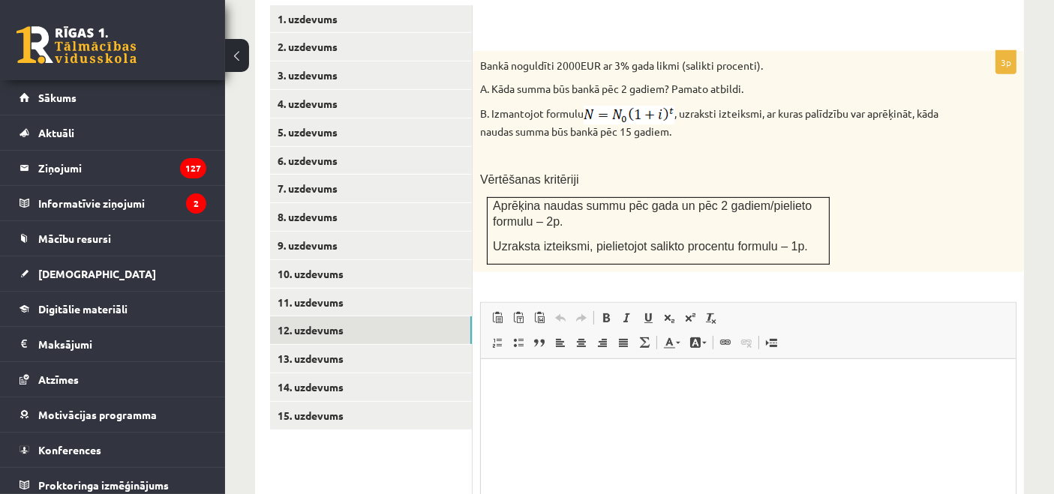
scroll to position [842, 0]
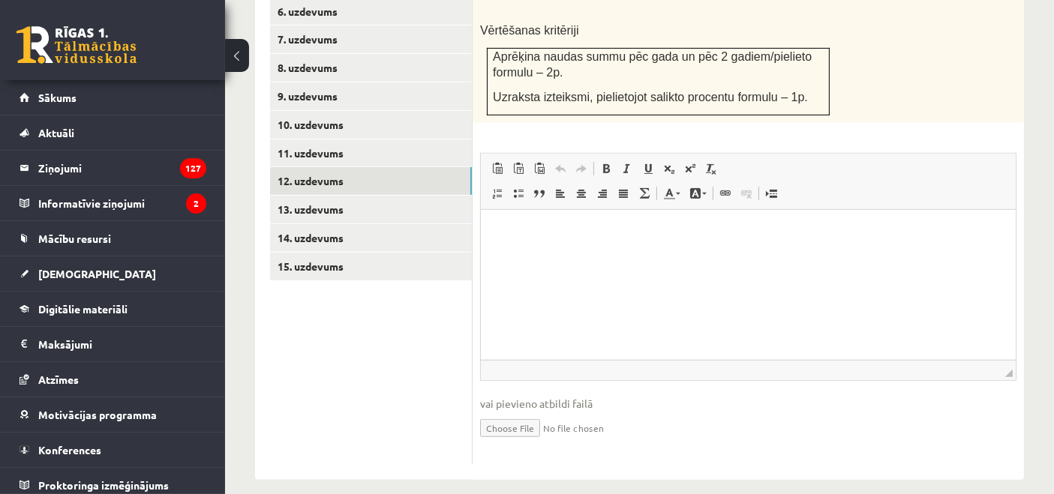
click at [502, 414] on input "file" at bounding box center [748, 427] width 536 height 31
type input "**********"
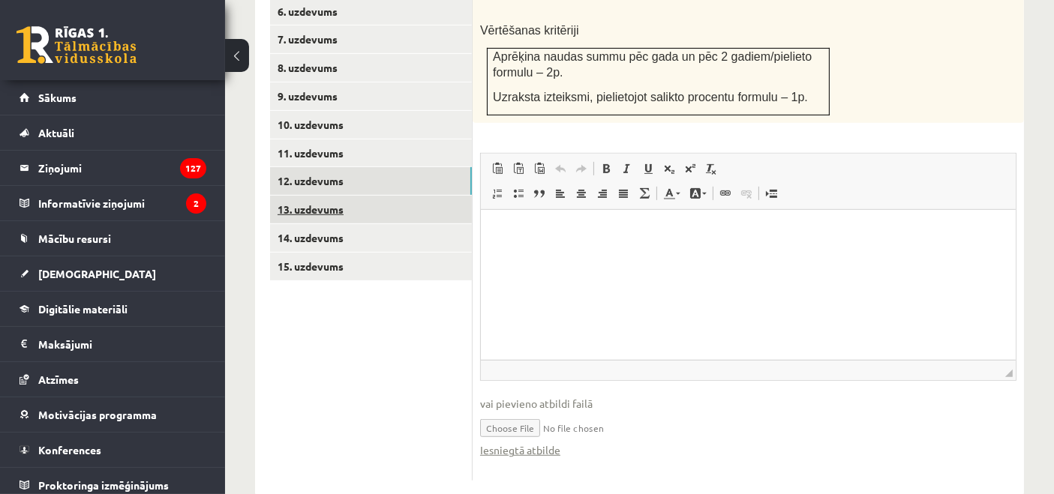
click at [286, 203] on link "13. uzdevums" at bounding box center [371, 210] width 202 height 28
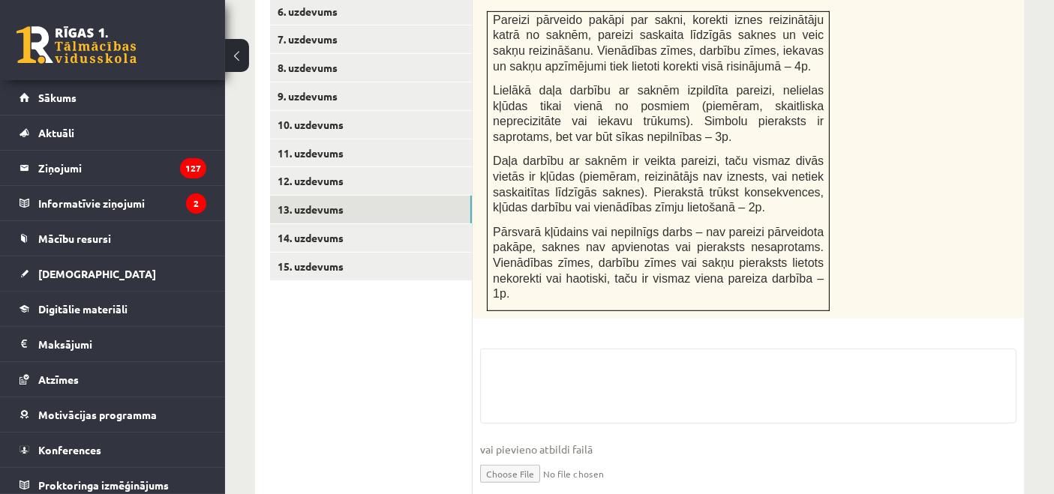
click at [499, 458] on input "file" at bounding box center [748, 473] width 536 height 31
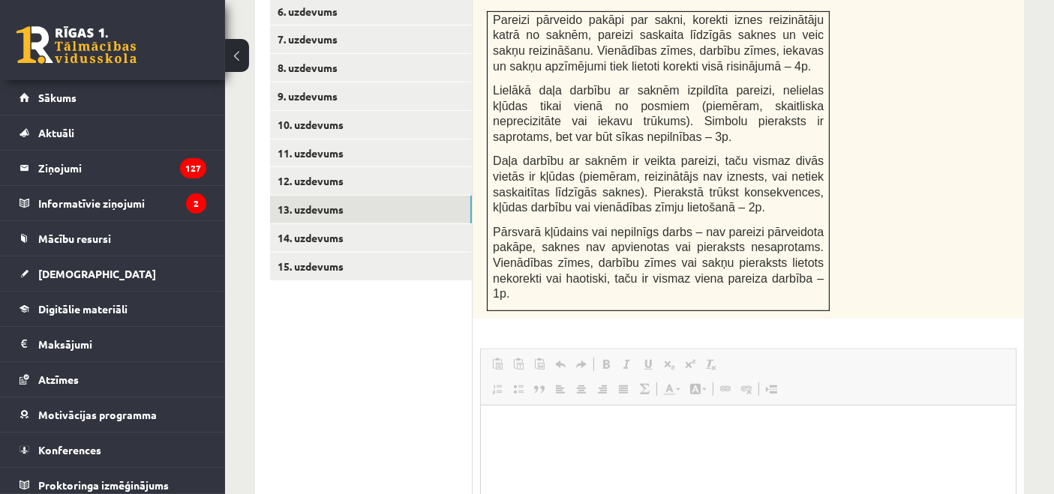
scroll to position [0, 0]
type input "**********"
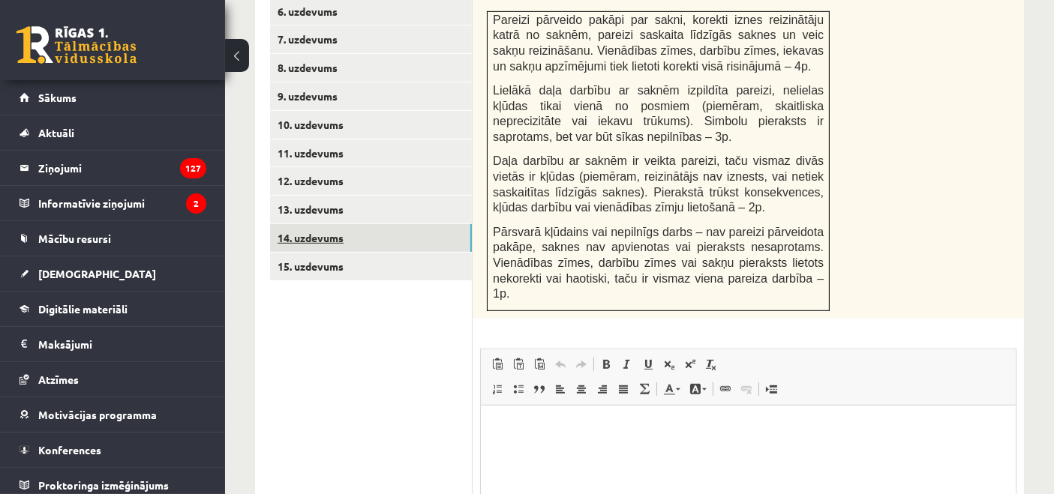
click at [329, 224] on link "14. uzdevums" at bounding box center [371, 238] width 202 height 28
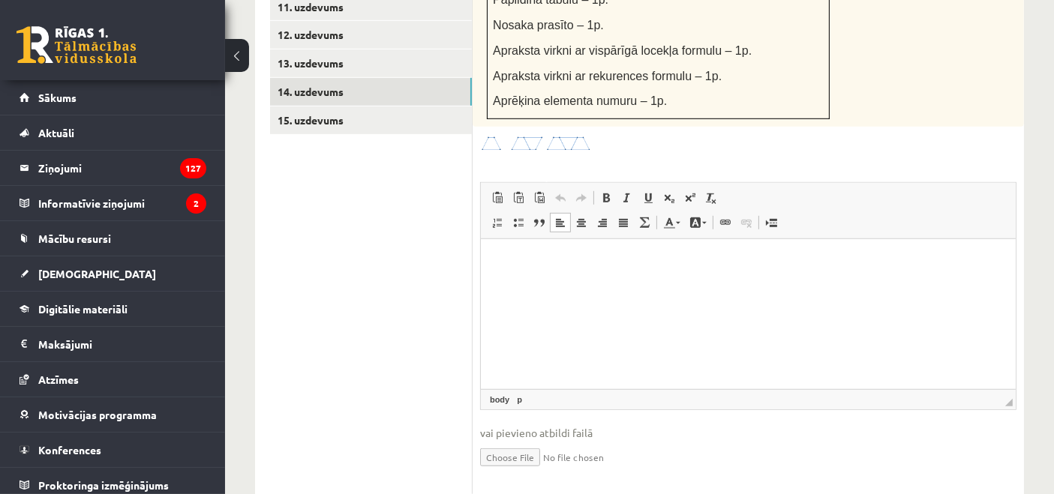
scroll to position [1002, 0]
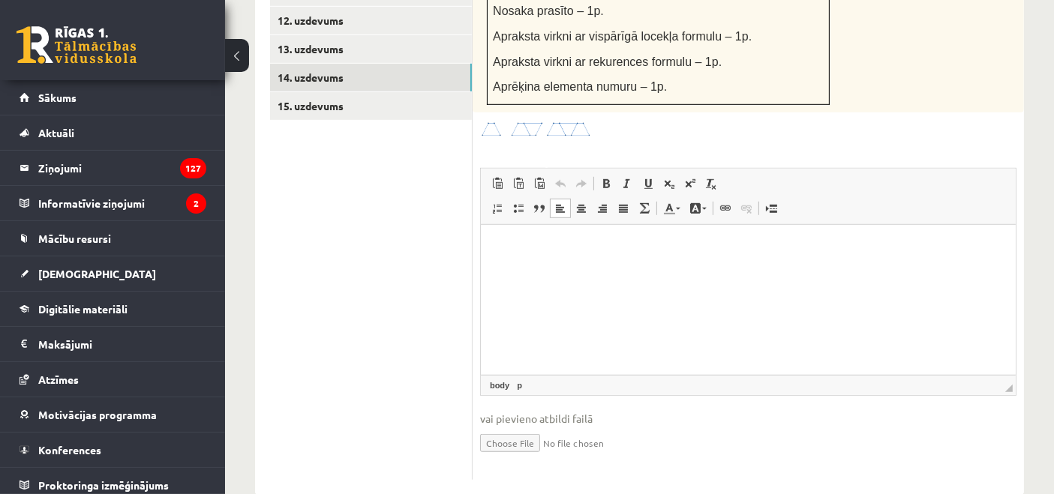
click at [495, 427] on input "file" at bounding box center [748, 442] width 536 height 31
type input "**********"
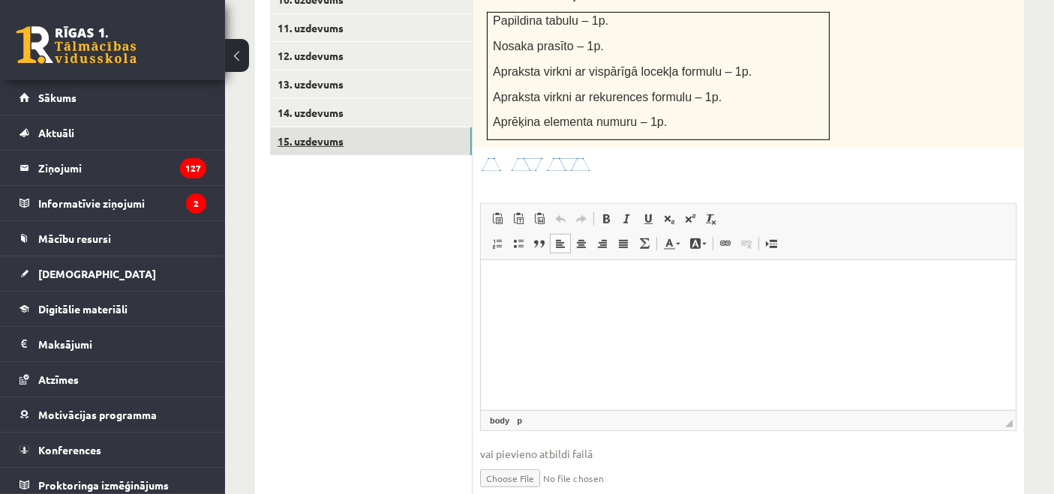
click at [319, 129] on link "15. uzdevums" at bounding box center [371, 142] width 202 height 28
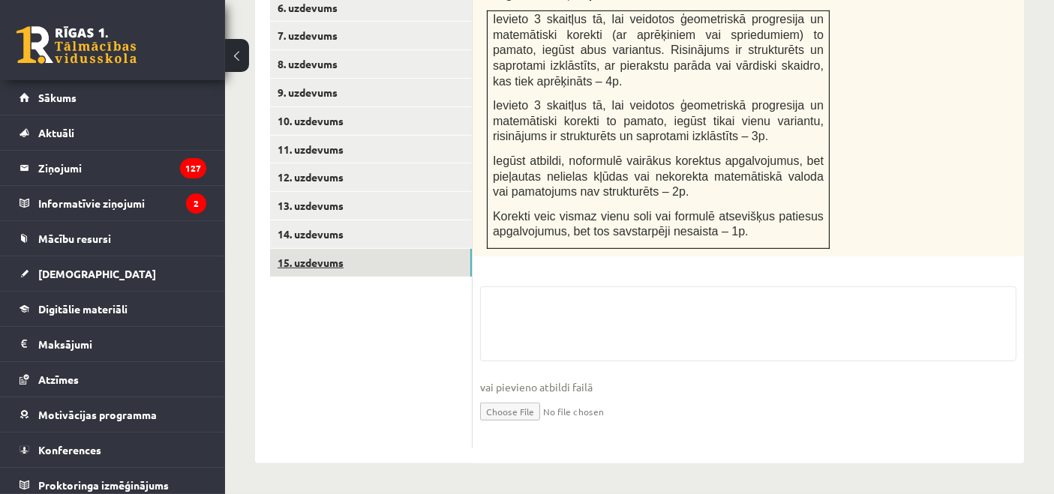
scroll to position [820, 0]
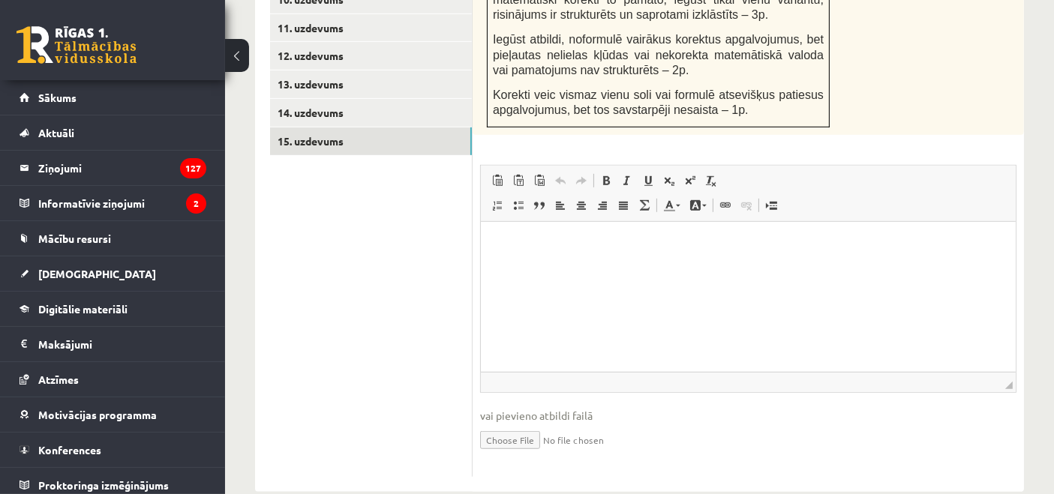
scroll to position [0, 0]
type input "**********"
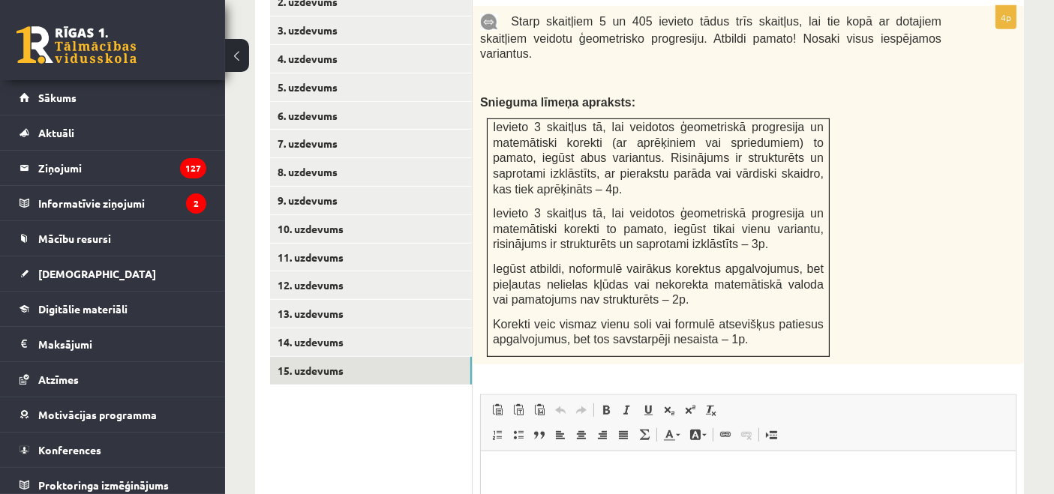
scroll to position [708, 0]
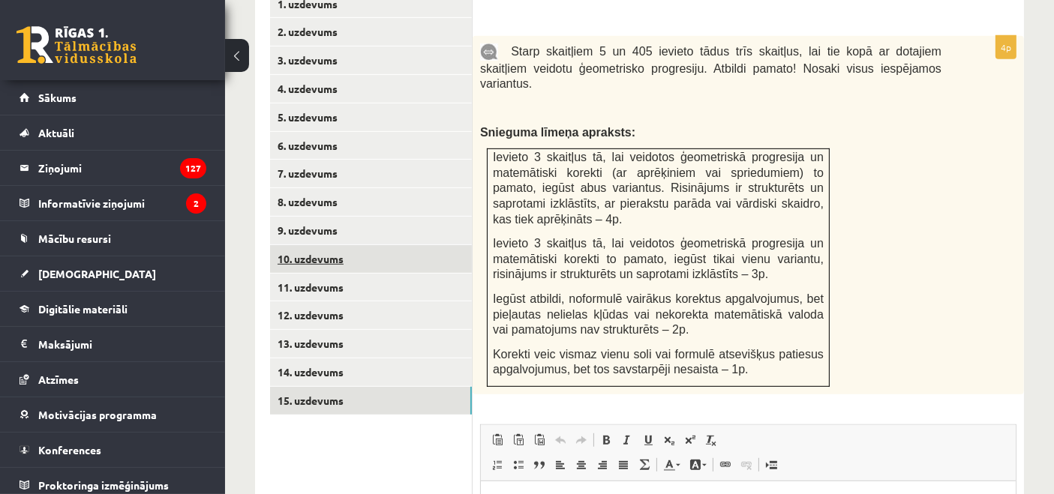
click at [332, 248] on link "10. uzdevums" at bounding box center [371, 259] width 202 height 28
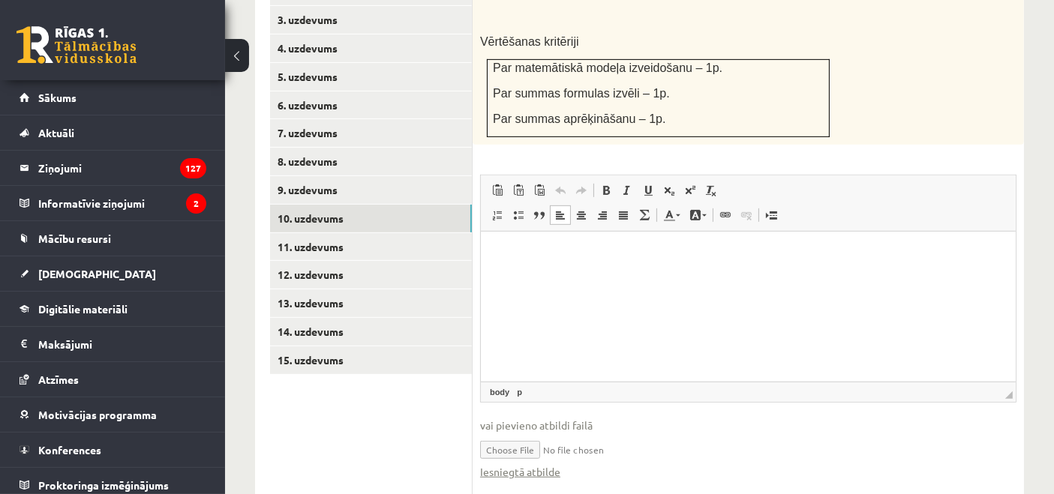
scroll to position [754, 0]
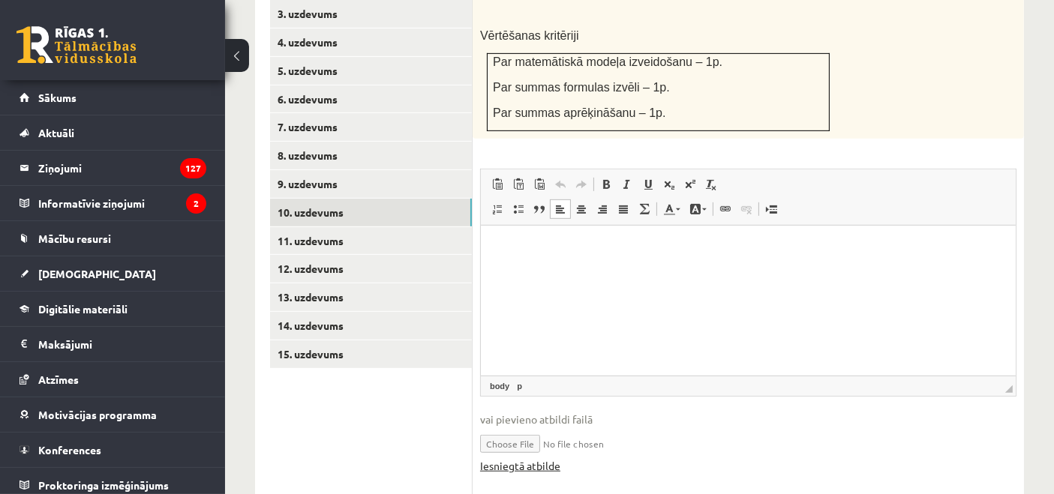
click at [518, 458] on link "Iesniegtā atbilde" at bounding box center [520, 466] width 80 height 16
click at [325, 234] on link "11. uzdevums" at bounding box center [371, 241] width 202 height 28
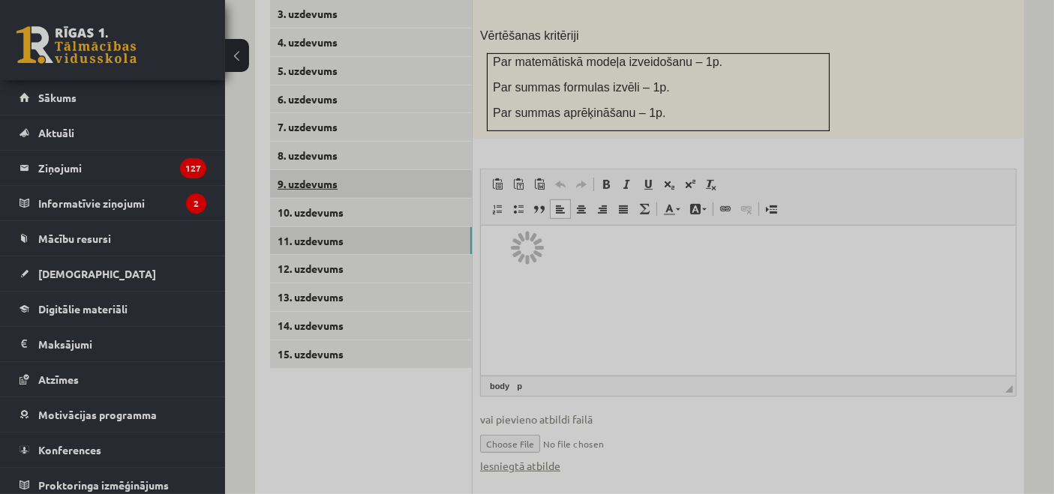
scroll to position [664, 0]
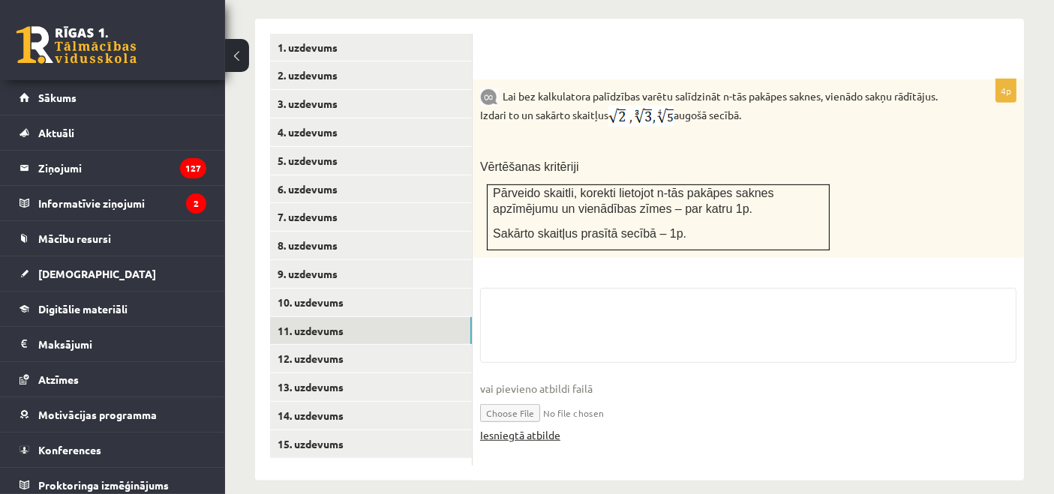
click at [515, 428] on link "Iesniegtā atbilde" at bounding box center [520, 436] width 80 height 16
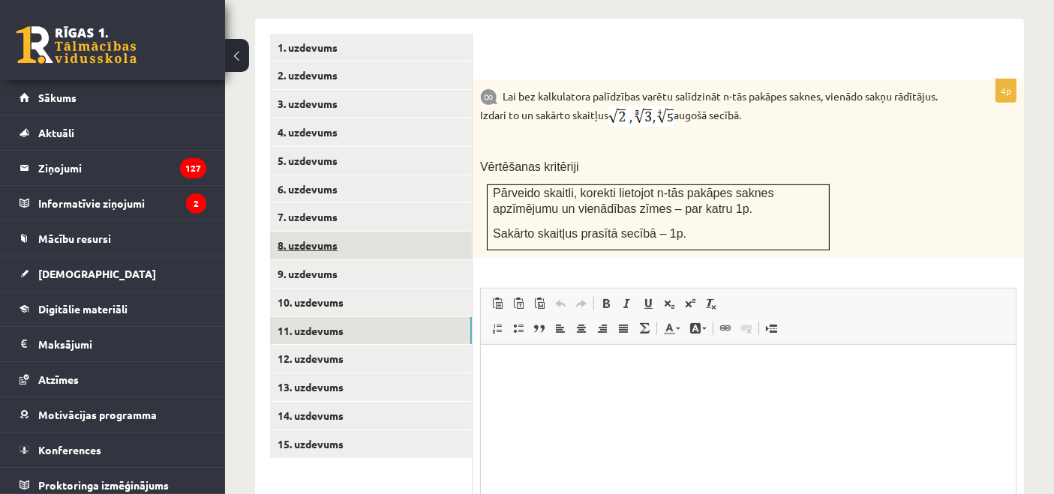
scroll to position [0, 0]
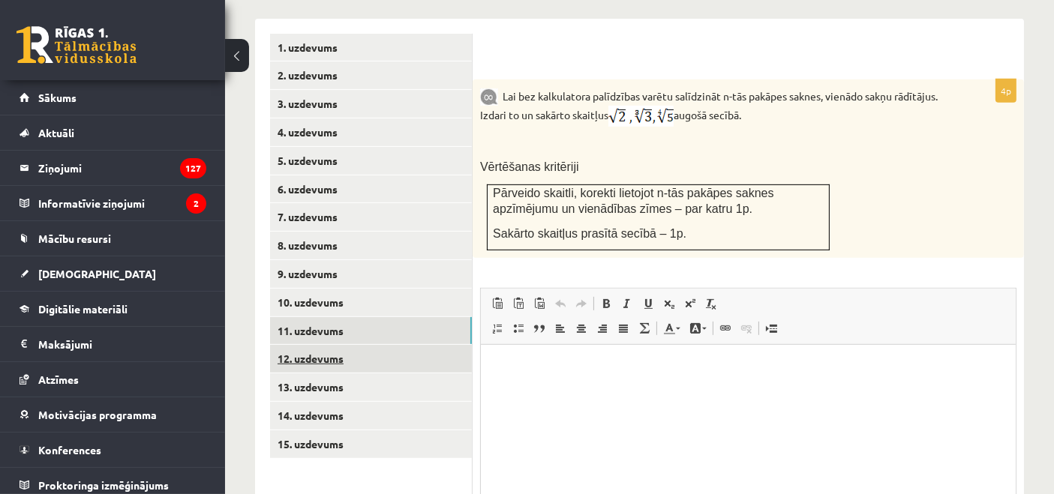
click at [319, 345] on link "12. uzdevums" at bounding box center [371, 359] width 202 height 28
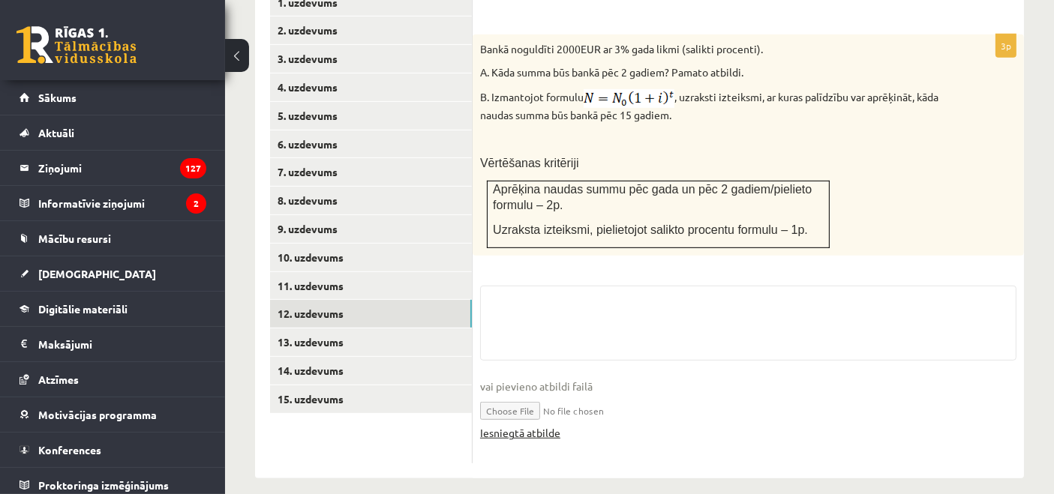
click at [538, 425] on link "Iesniegtā atbilde" at bounding box center [520, 433] width 80 height 16
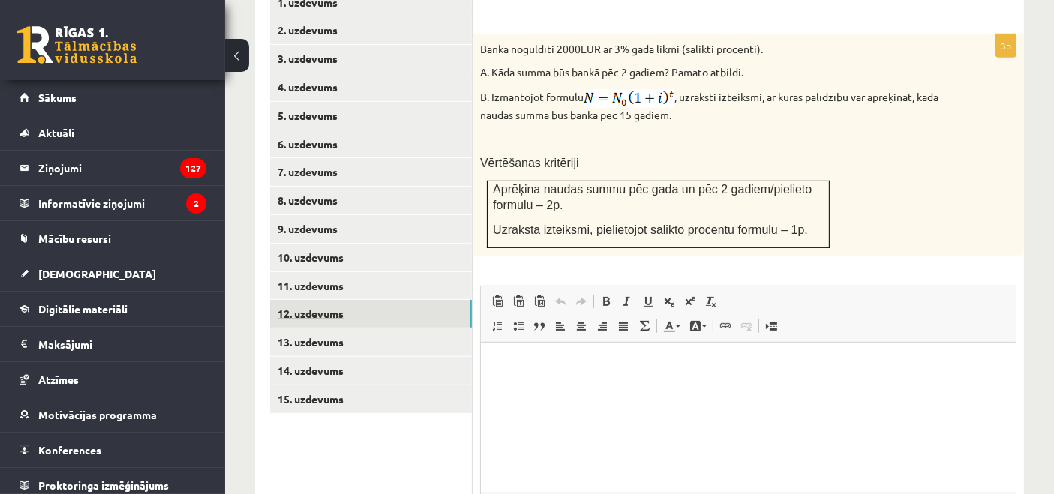
scroll to position [0, 0]
click at [296, 329] on link "13. uzdevums" at bounding box center [371, 343] width 202 height 28
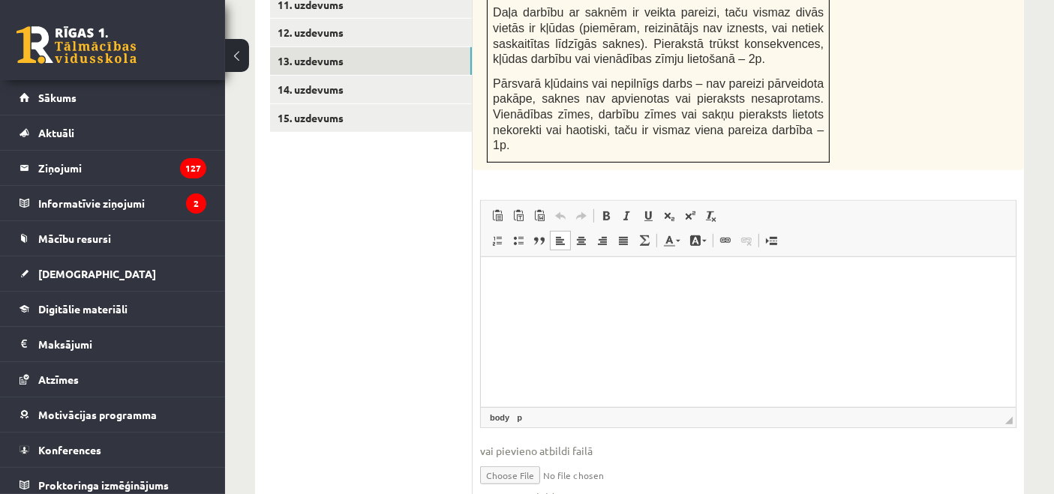
scroll to position [1011, 0]
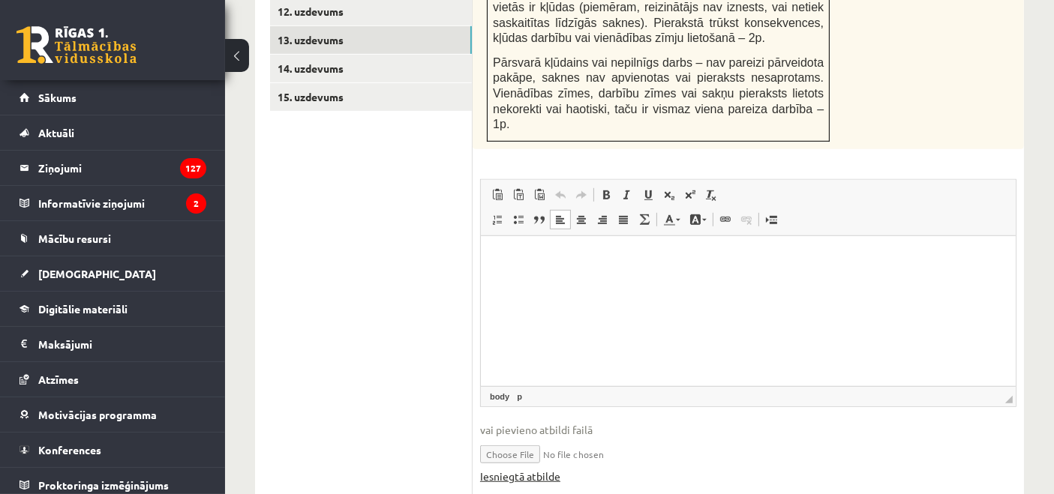
click at [525, 469] on link "Iesniegtā atbilde" at bounding box center [520, 477] width 80 height 16
click at [308, 55] on link "14. uzdevums" at bounding box center [371, 69] width 202 height 28
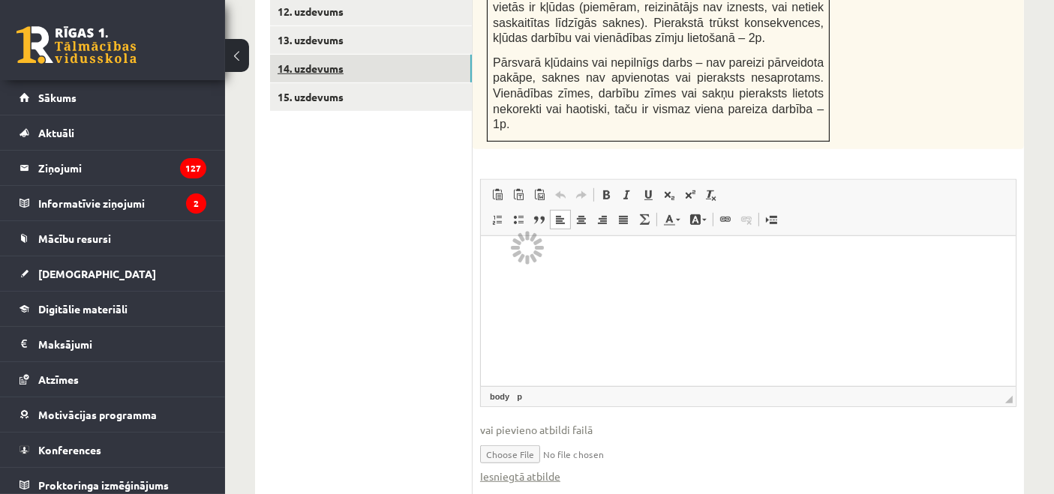
scroll to position [870, 0]
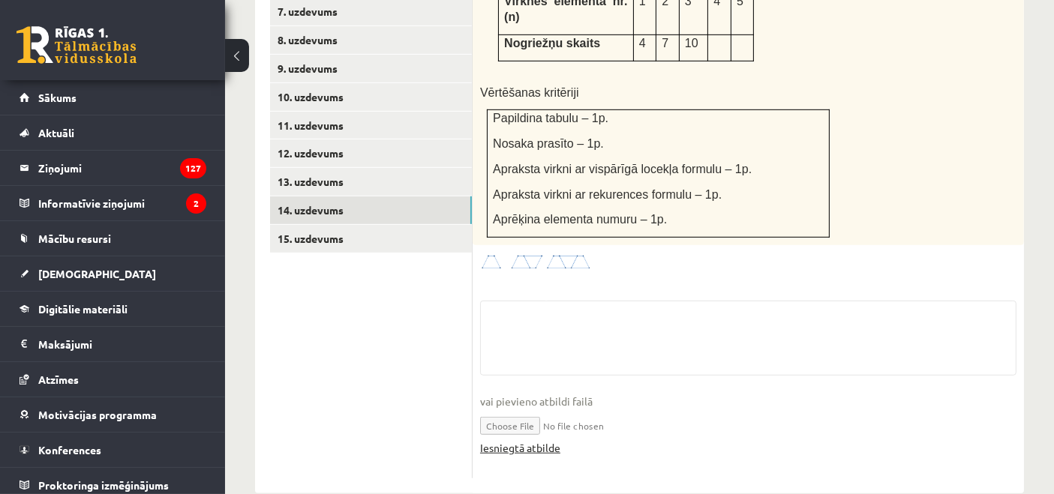
click at [521, 440] on link "Iesniegtā atbilde" at bounding box center [520, 448] width 80 height 16
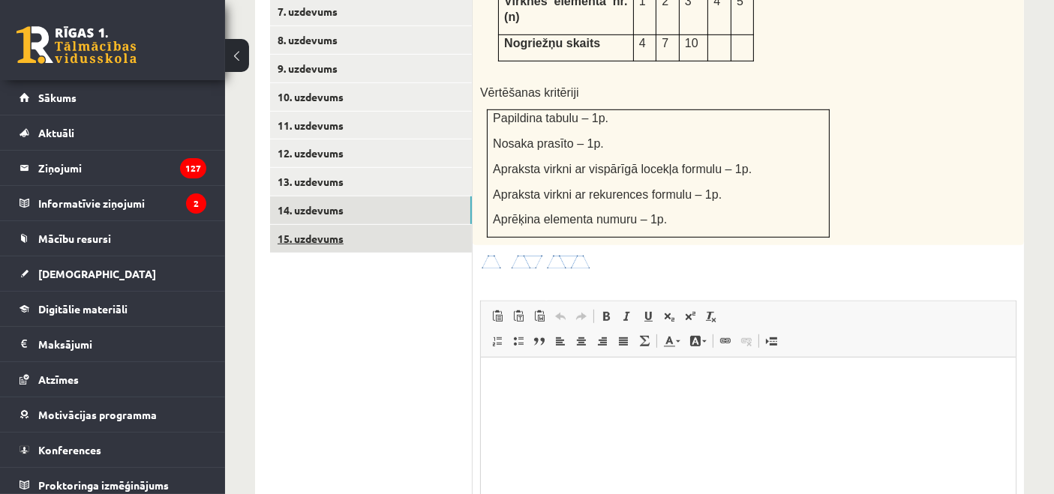
scroll to position [0, 0]
click at [316, 225] on link "15. uzdevums" at bounding box center [371, 239] width 202 height 28
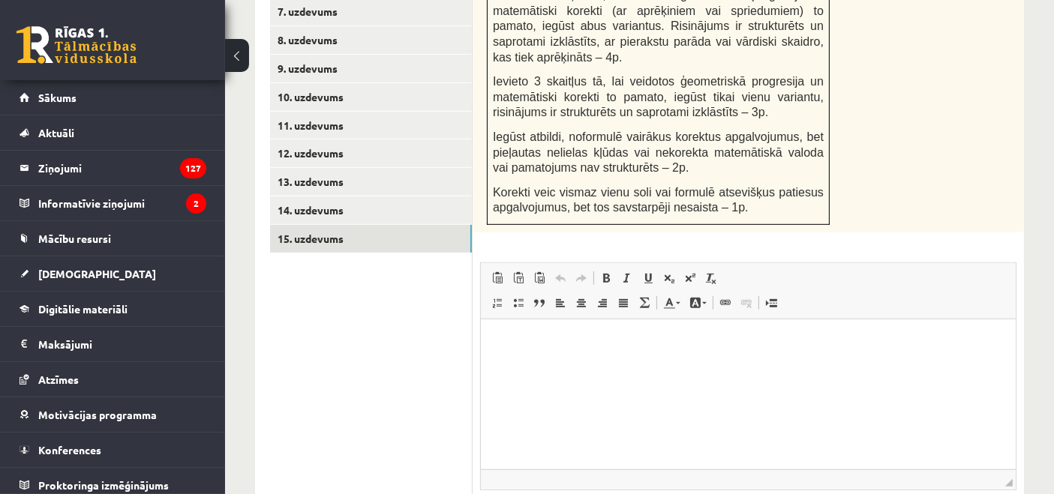
click at [531, 365] on html at bounding box center [747, 342] width 535 height 46
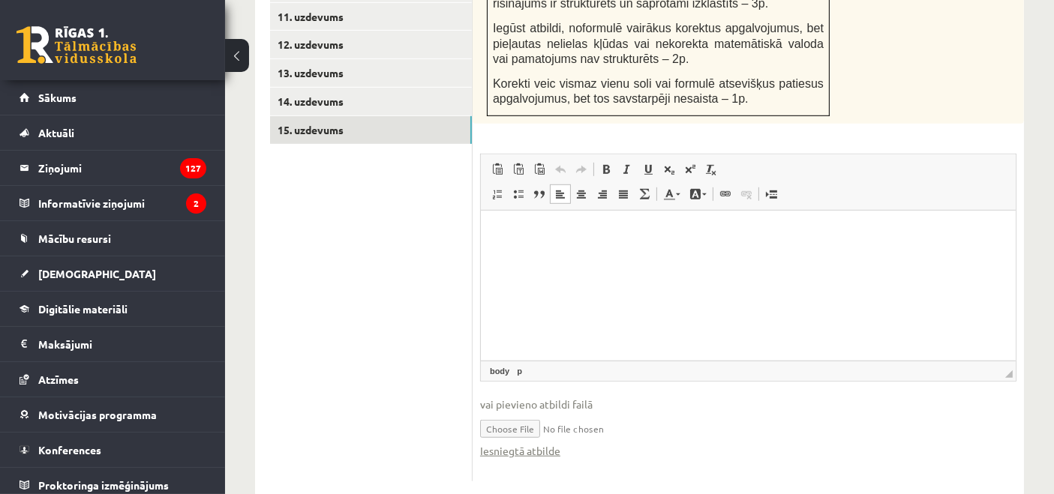
scroll to position [984, 0]
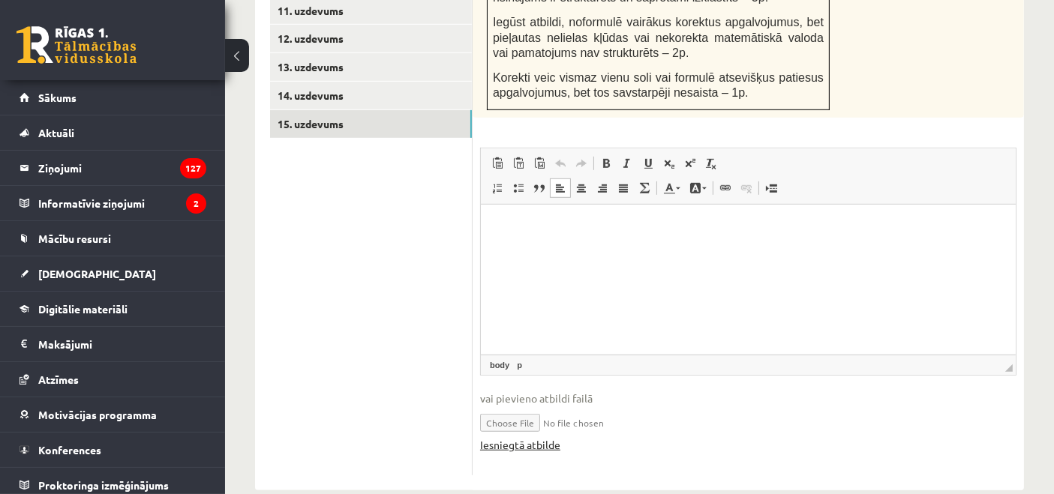
click at [518, 437] on link "Iesniegtā atbilde" at bounding box center [520, 445] width 80 height 16
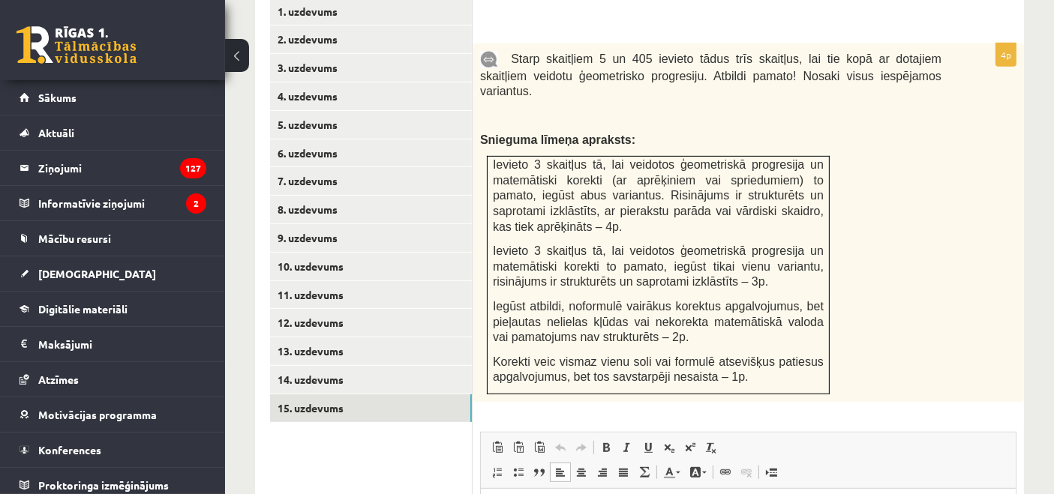
scroll to position [403, 0]
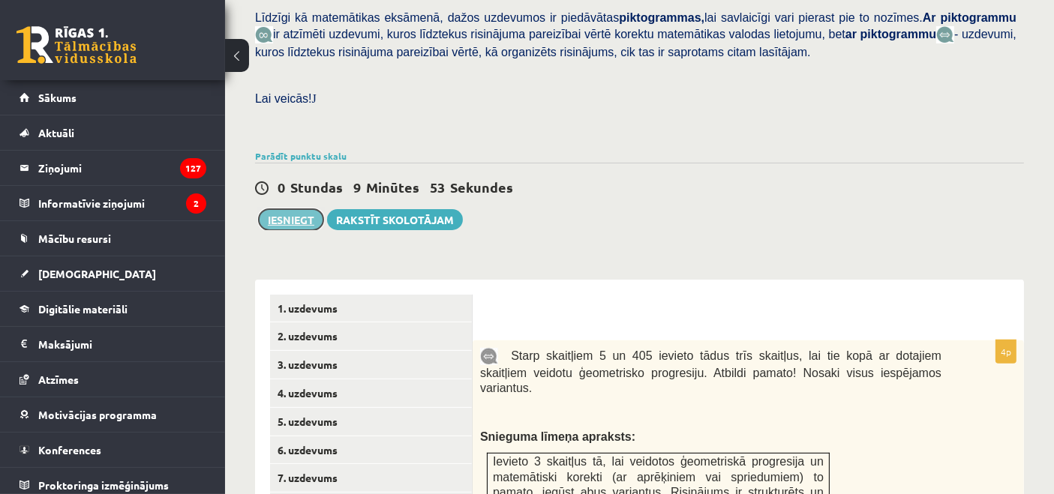
click at [302, 209] on button "Iesniegt" at bounding box center [291, 219] width 65 height 21
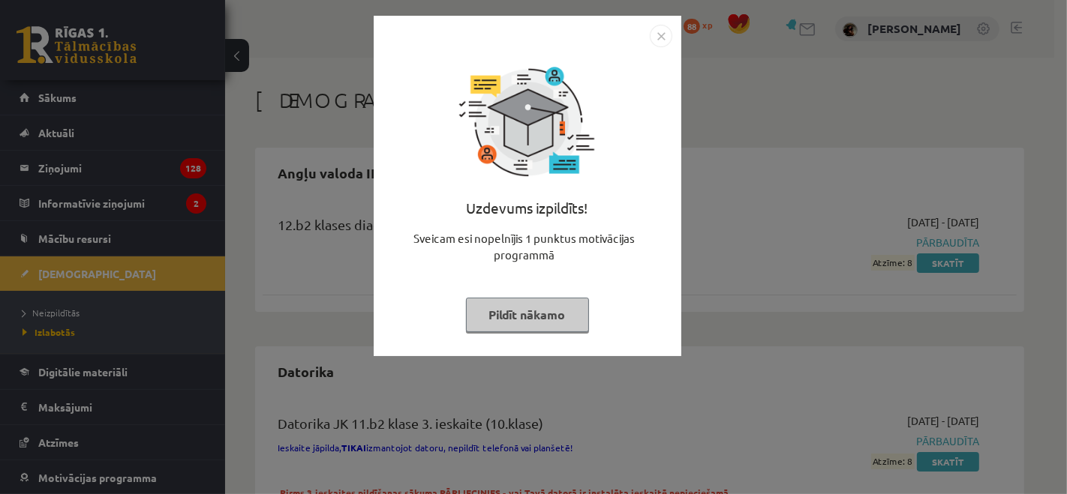
click at [493, 311] on button "Pildīt nākamo" at bounding box center [527, 315] width 123 height 35
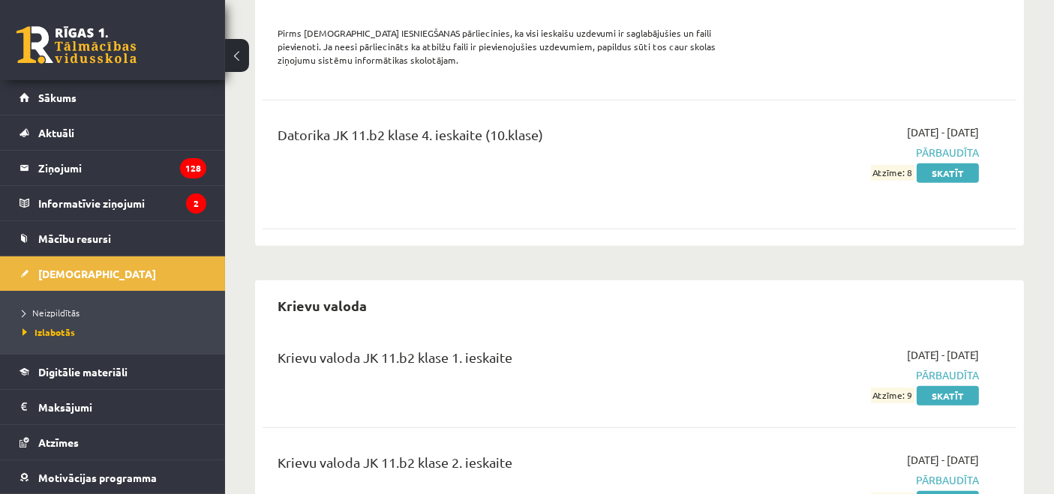
scroll to position [684, 0]
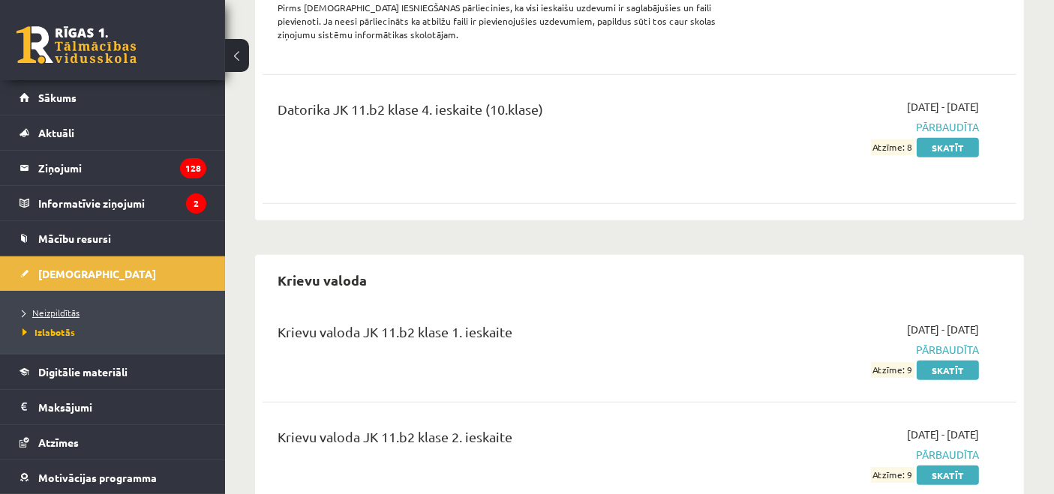
click at [38, 313] on span "Neizpildītās" at bounding box center [51, 313] width 57 height 12
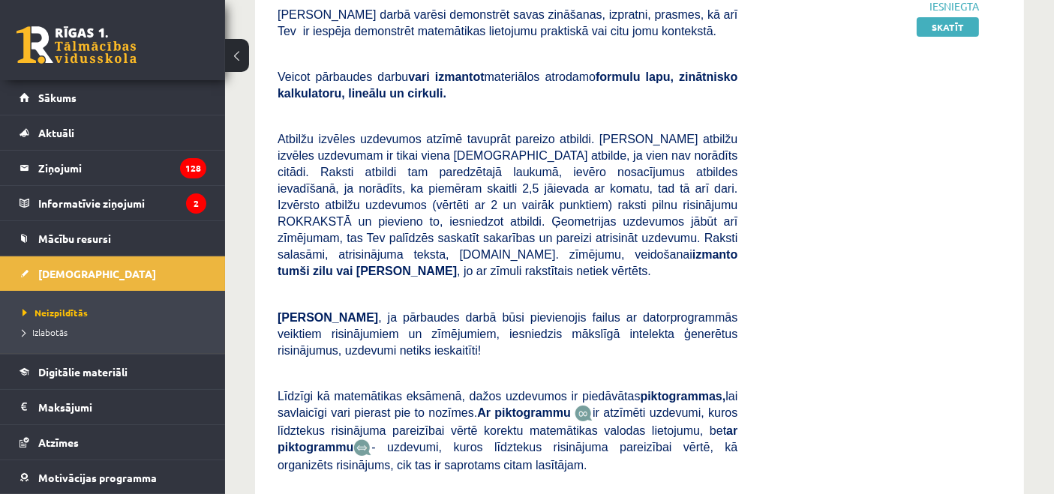
scroll to position [227, 0]
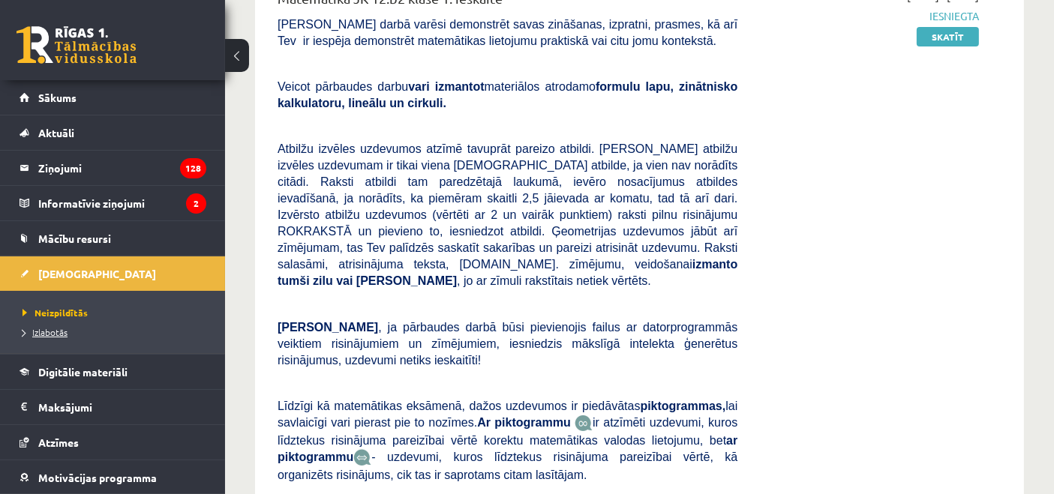
click at [55, 336] on link "Izlabotās" at bounding box center [117, 333] width 188 height 14
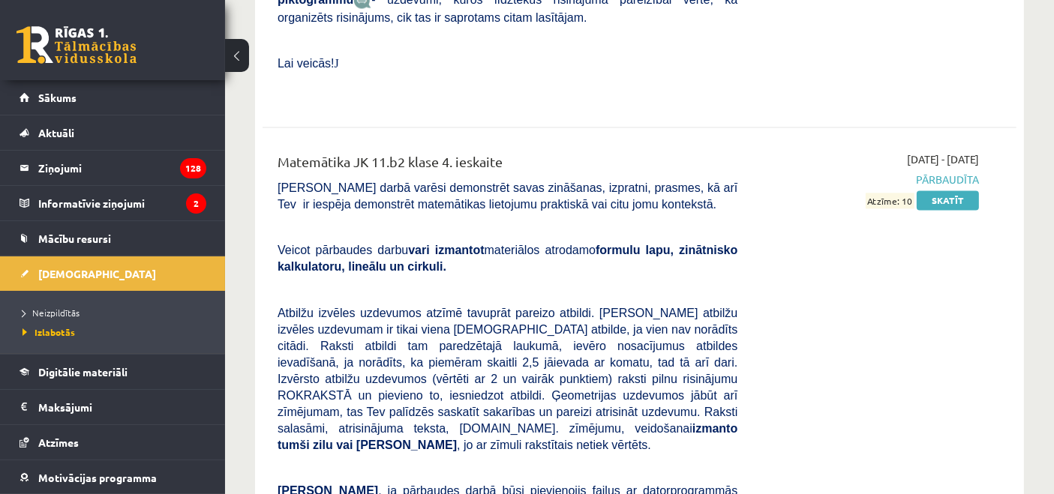
scroll to position [3301, 0]
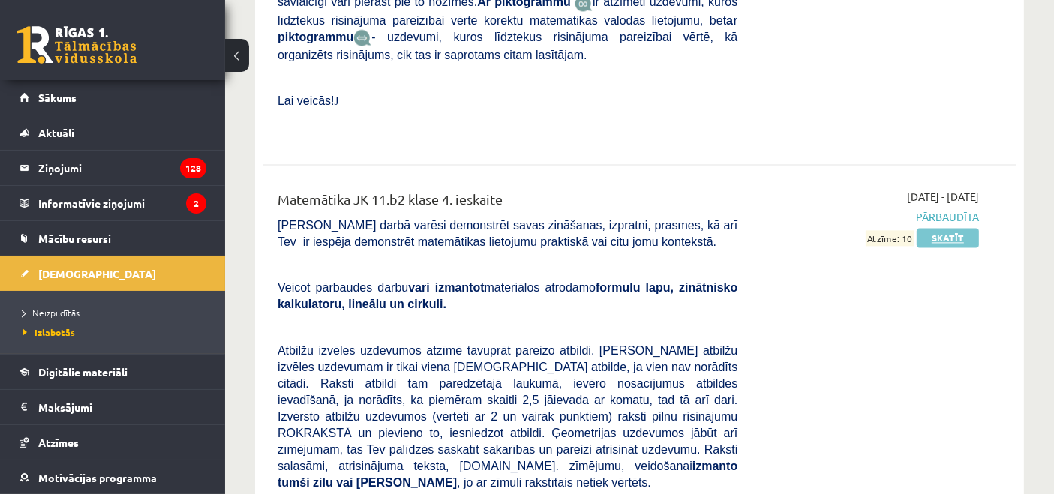
click at [957, 228] on link "Skatīt" at bounding box center [948, 238] width 62 height 20
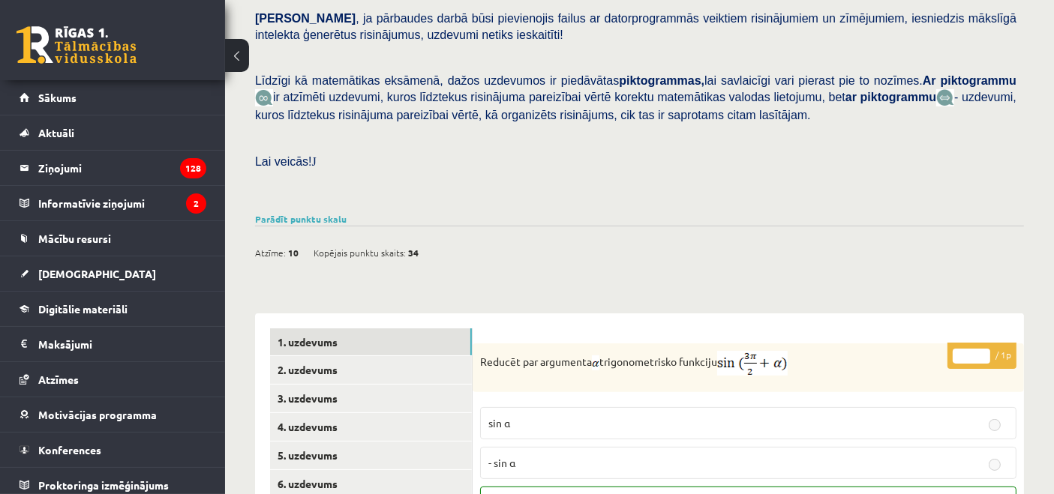
scroll to position [350, 0]
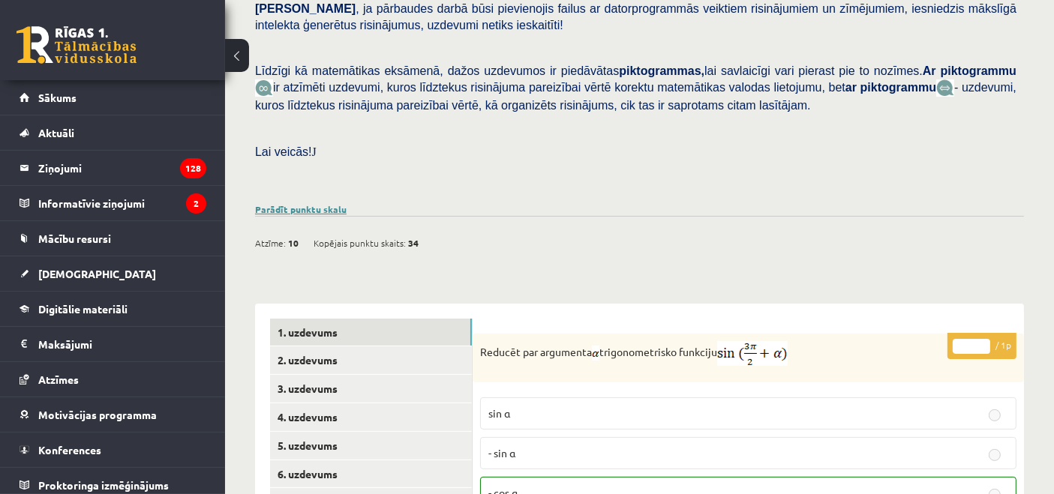
click at [307, 203] on link "Parādīt punktu skalu" at bounding box center [301, 209] width 92 height 12
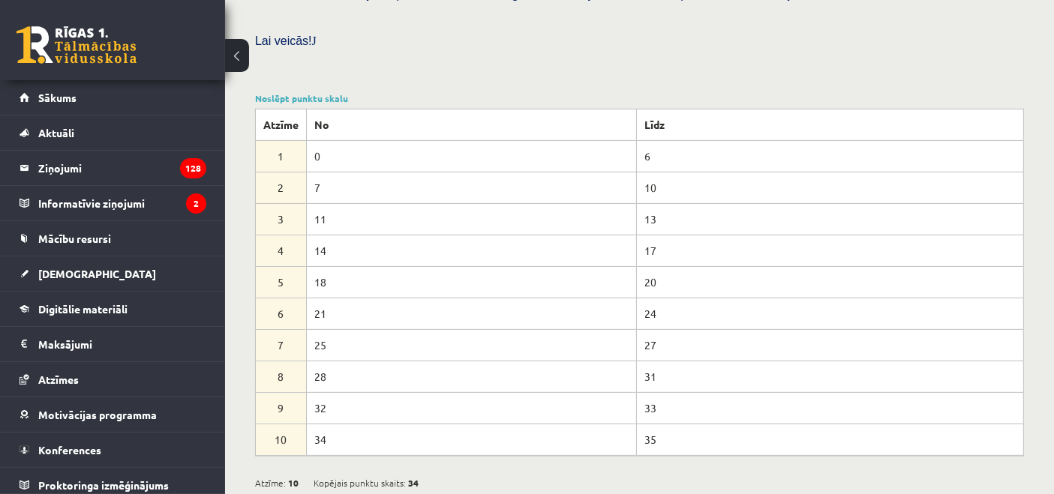
scroll to position [466, 0]
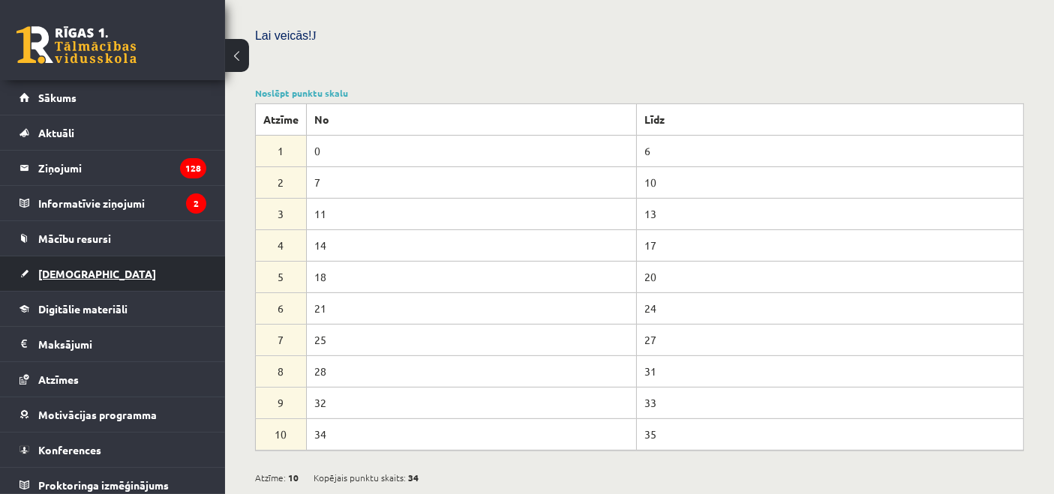
click at [68, 279] on link "[DEMOGRAPHIC_DATA]" at bounding box center [113, 274] width 187 height 35
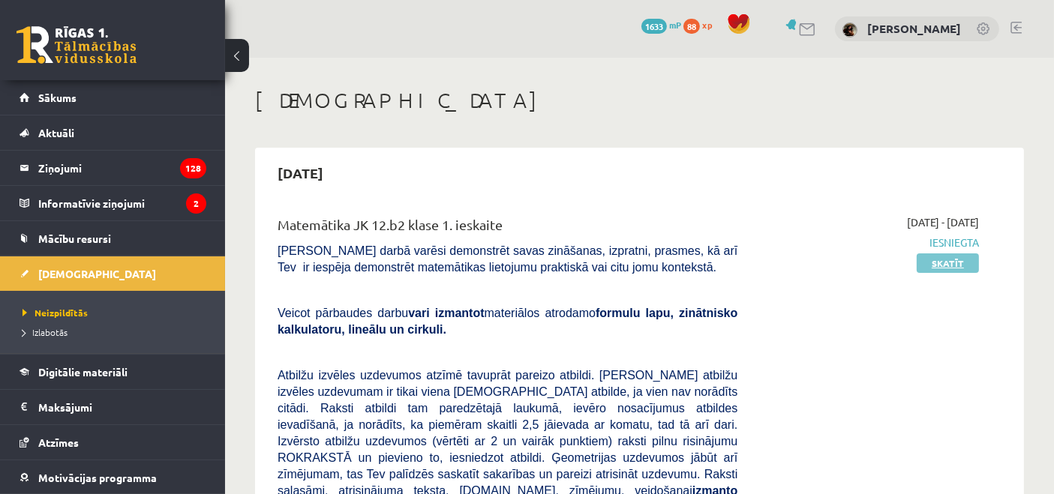
click at [949, 260] on link "Skatīt" at bounding box center [948, 264] width 62 height 20
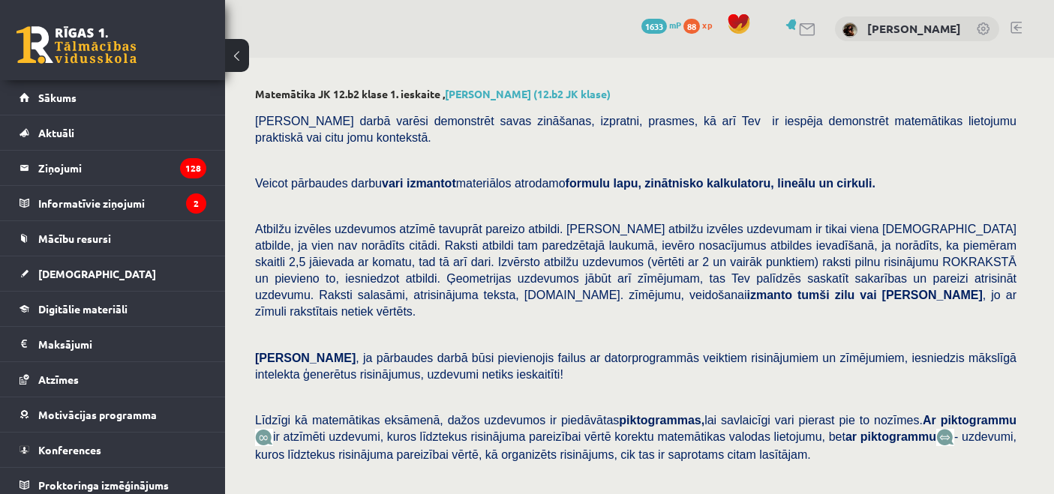
scroll to position [331, 0]
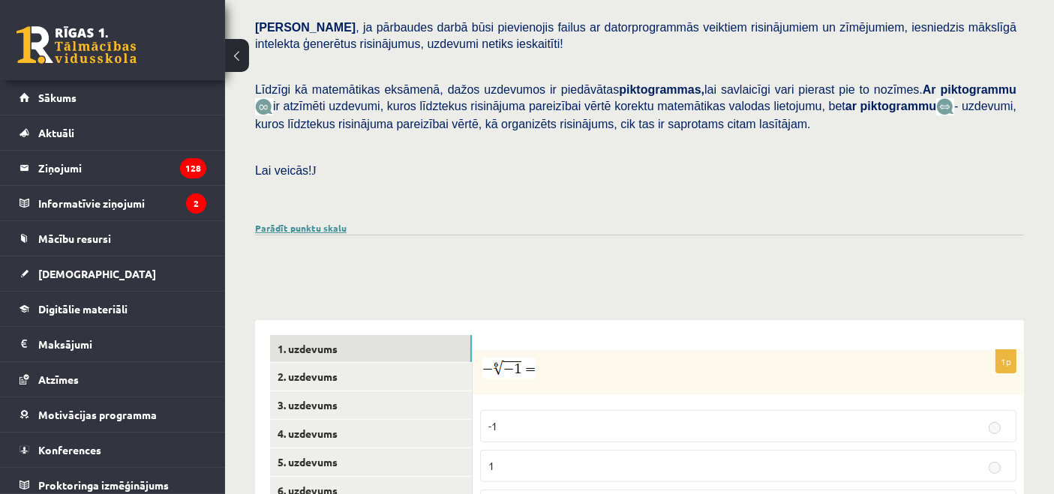
click at [297, 222] on link "Parādīt punktu skalu" at bounding box center [301, 228] width 92 height 12
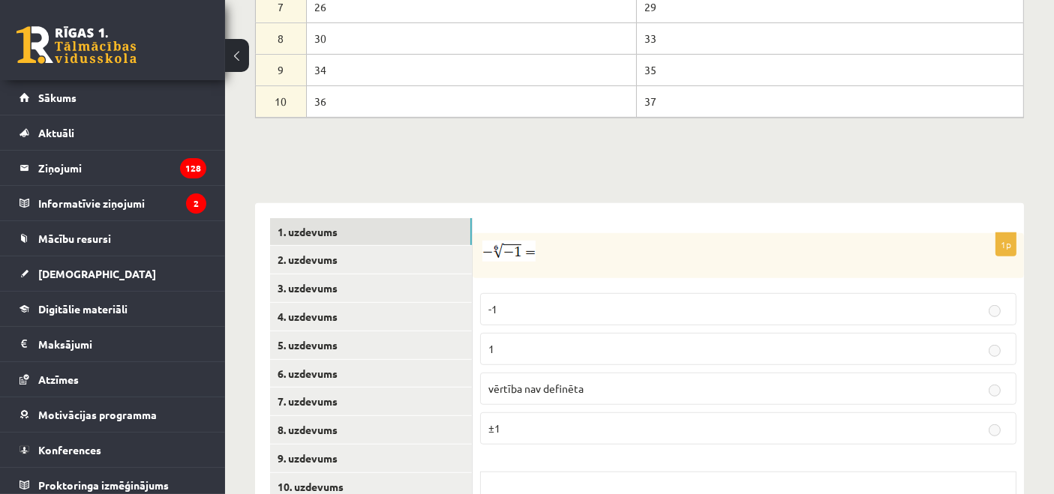
scroll to position [898, 0]
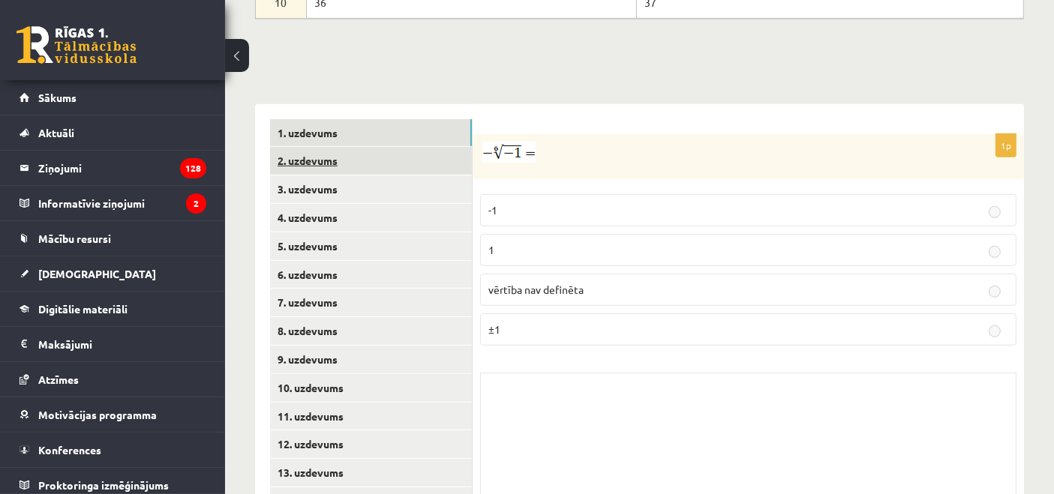
click at [329, 147] on link "2. uzdevums" at bounding box center [371, 161] width 202 height 28
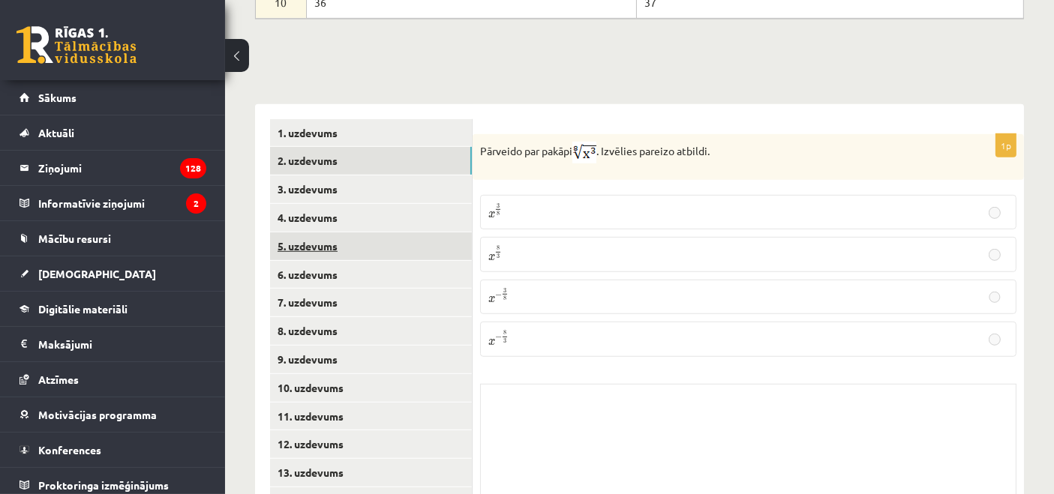
click at [375, 233] on link "5. uzdevums" at bounding box center [371, 247] width 202 height 28
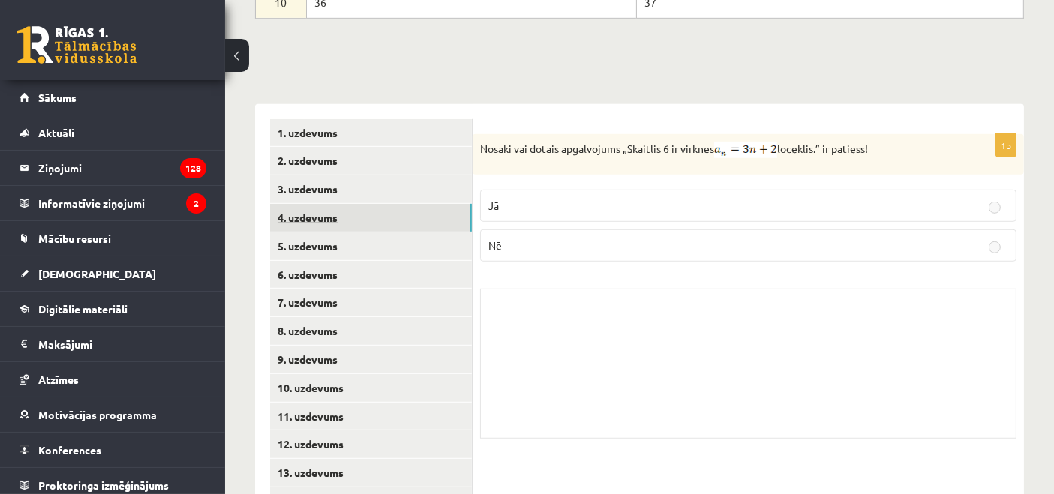
click at [338, 204] on link "4. uzdevums" at bounding box center [371, 218] width 202 height 28
click at [320, 176] on link "3. uzdevums" at bounding box center [371, 190] width 202 height 28
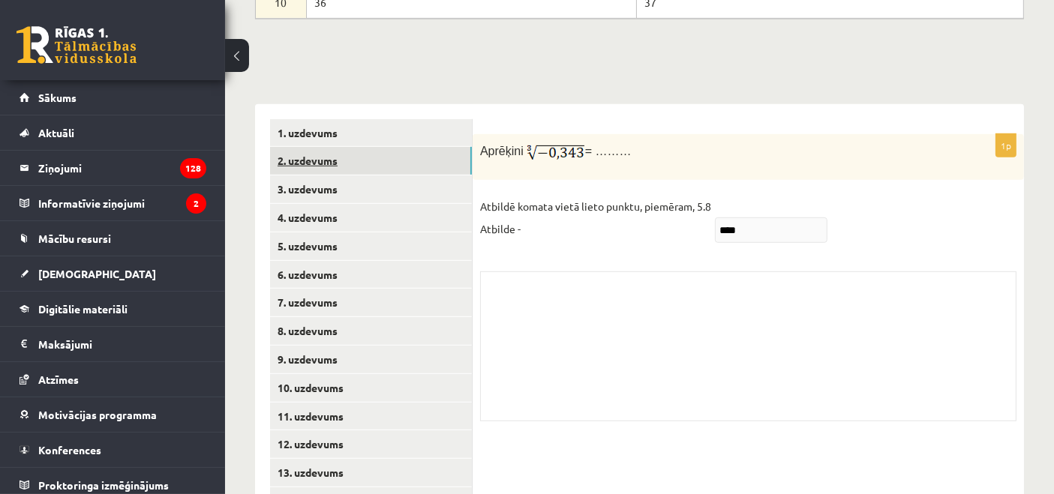
click at [320, 147] on link "2. uzdevums" at bounding box center [371, 161] width 202 height 28
